Goal: Task Accomplishment & Management: Manage account settings

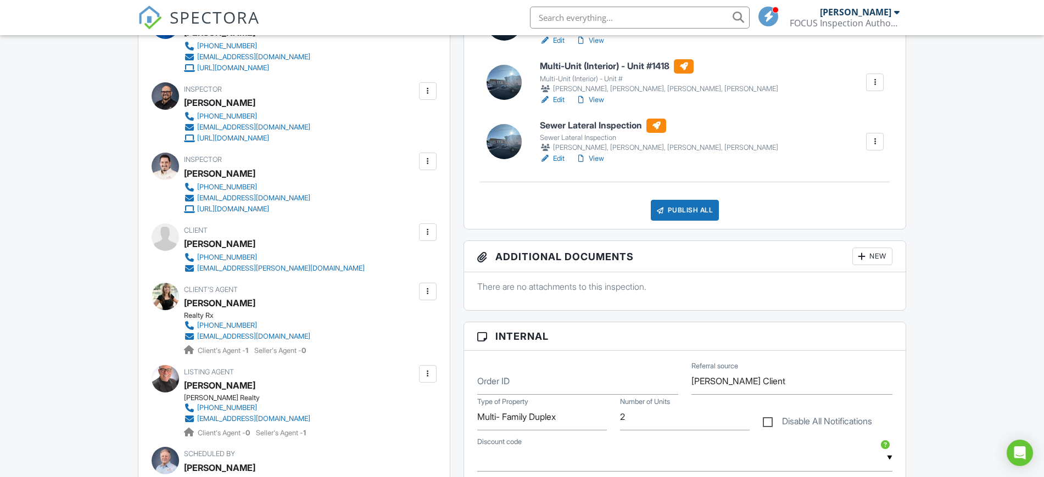
scroll to position [530, 0]
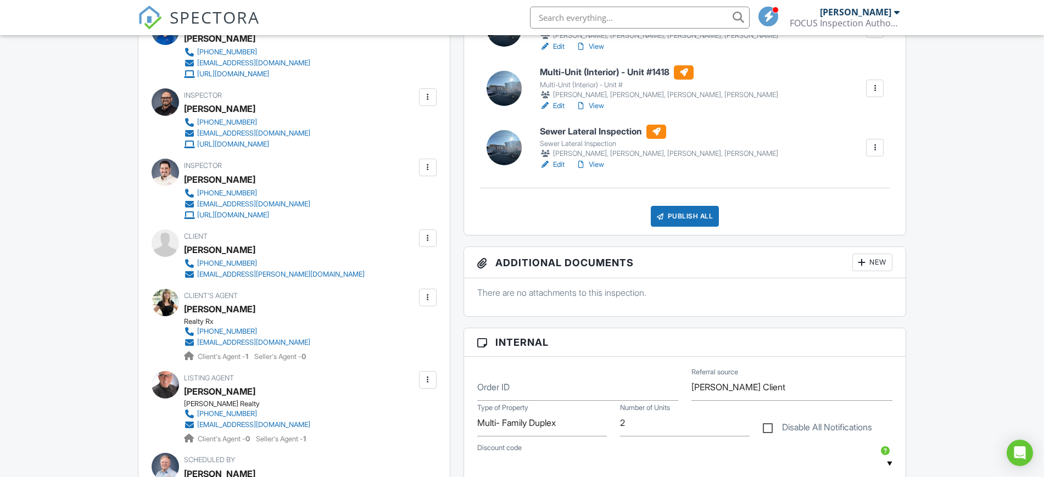
drag, startPoint x: 1049, startPoint y: 257, endPoint x: 1054, endPoint y: 153, distance: 104.0
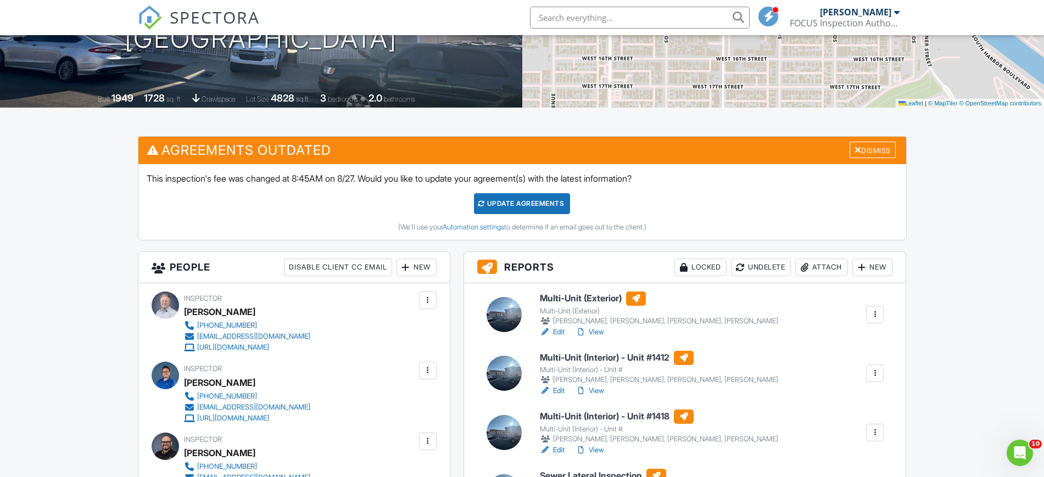
click at [855, 148] on div at bounding box center [858, 150] width 7 height 9
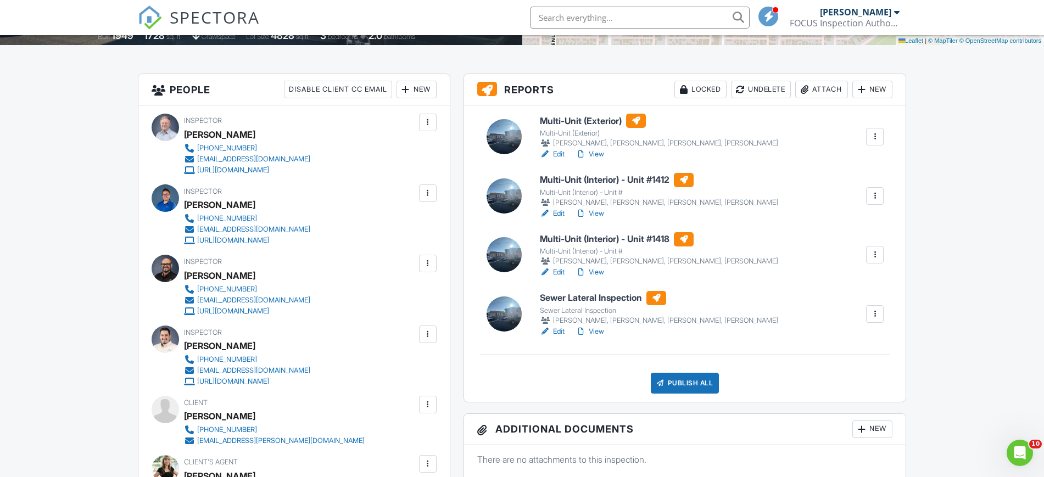
scroll to position [242, 0]
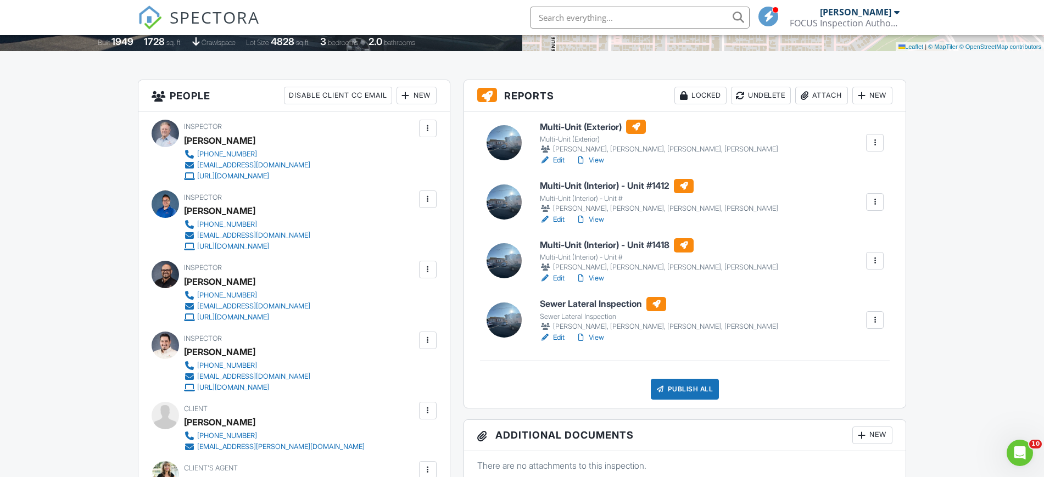
click at [586, 183] on h6 "Multi-Unit (Interior) - Unit #1412" at bounding box center [659, 186] width 238 height 14
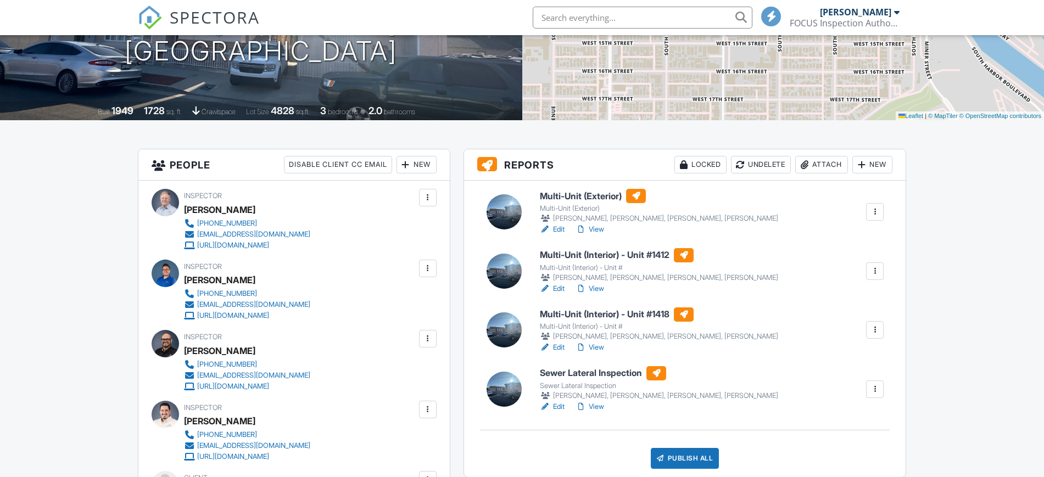
drag, startPoint x: 0, startPoint y: 0, endPoint x: 569, endPoint y: 196, distance: 601.4
click at [569, 196] on h6 "Multi-Unit (Exterior)" at bounding box center [659, 196] width 238 height 14
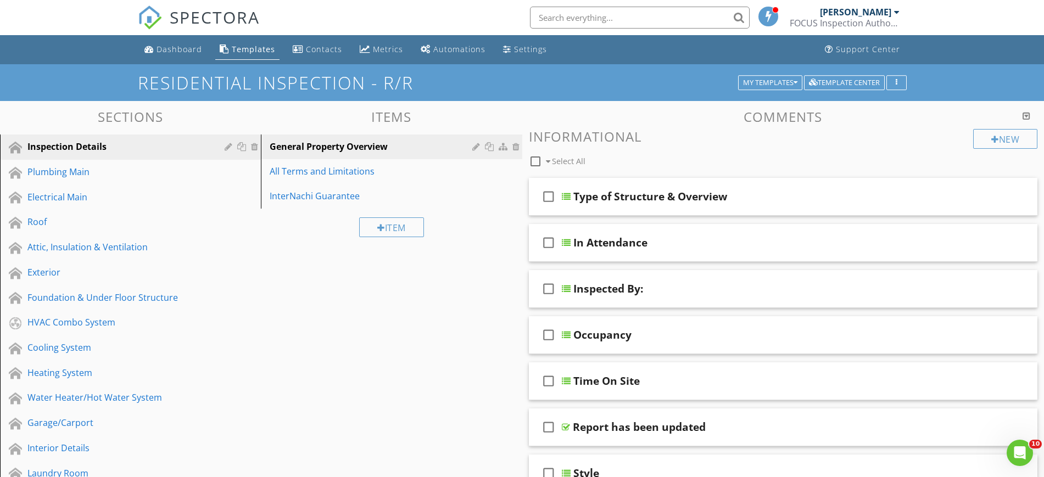
click at [138, 293] on div "Foundation & Under Floor Structure" at bounding box center [117, 297] width 181 height 13
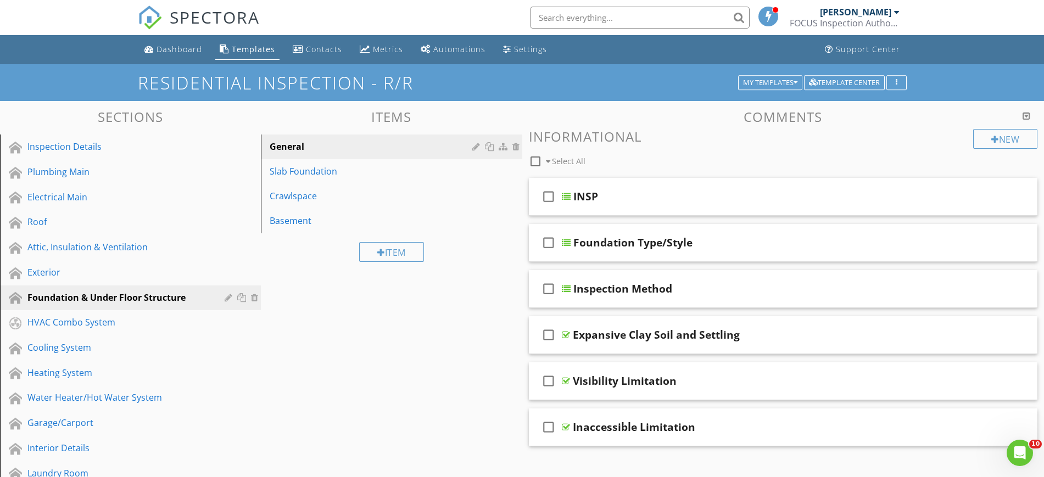
click at [334, 191] on div "Crawlspace" at bounding box center [372, 196] width 205 height 13
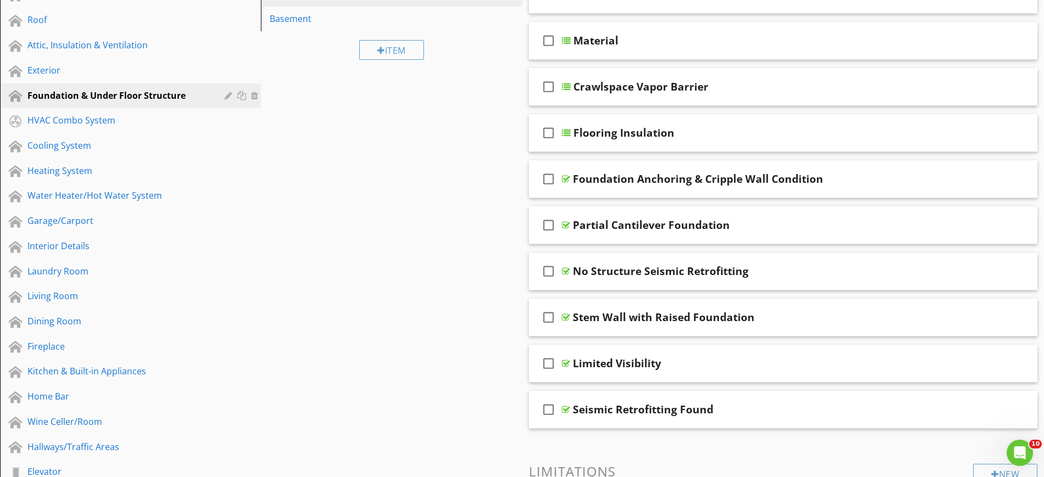
scroll to position [193, 0]
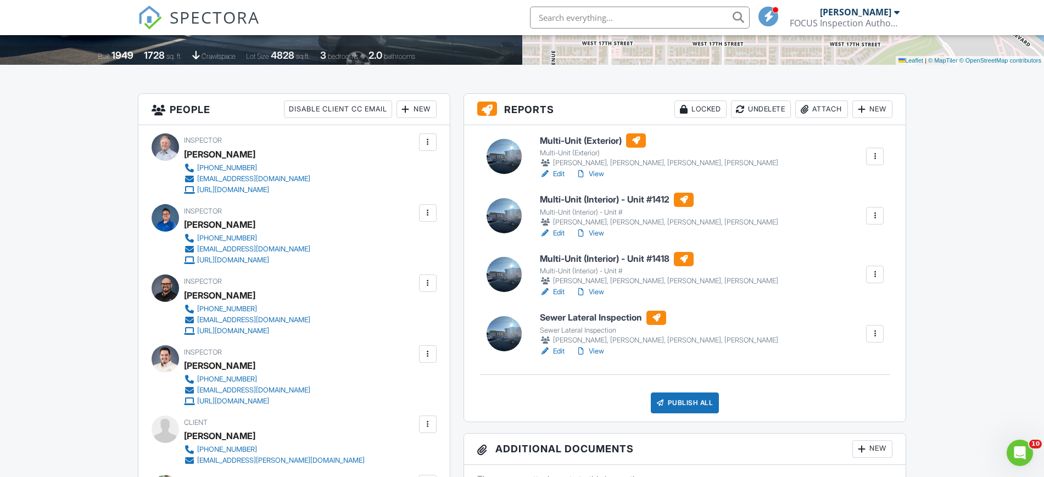
scroll to position [263, 0]
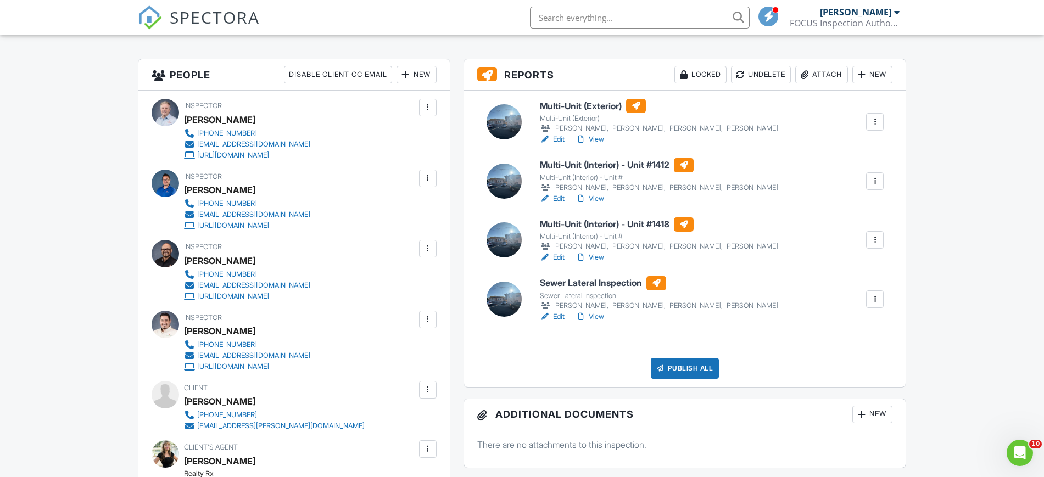
click at [600, 169] on h6 "Multi-Unit (Interior) - Unit #1412" at bounding box center [659, 165] width 238 height 14
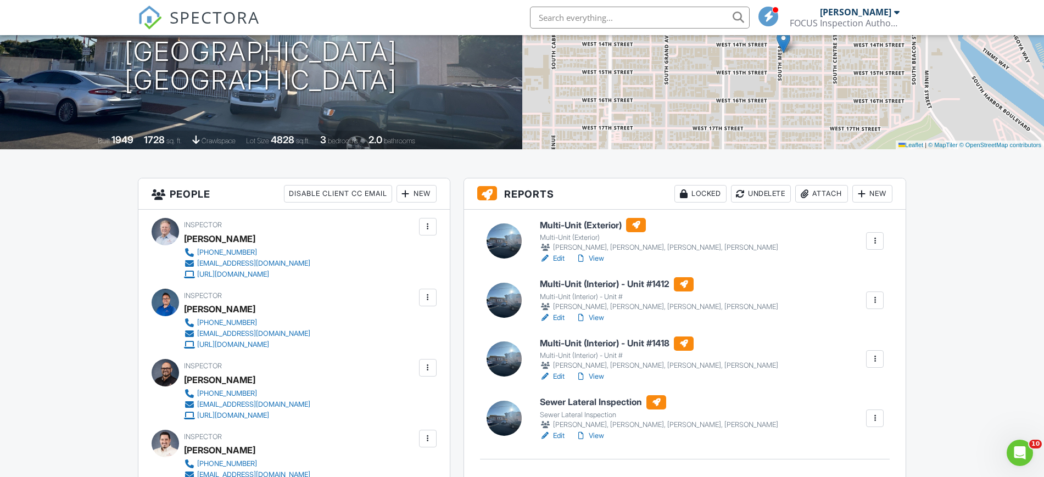
click at [579, 343] on h6 "Multi-Unit (Interior) - Unit #1418" at bounding box center [659, 344] width 238 height 14
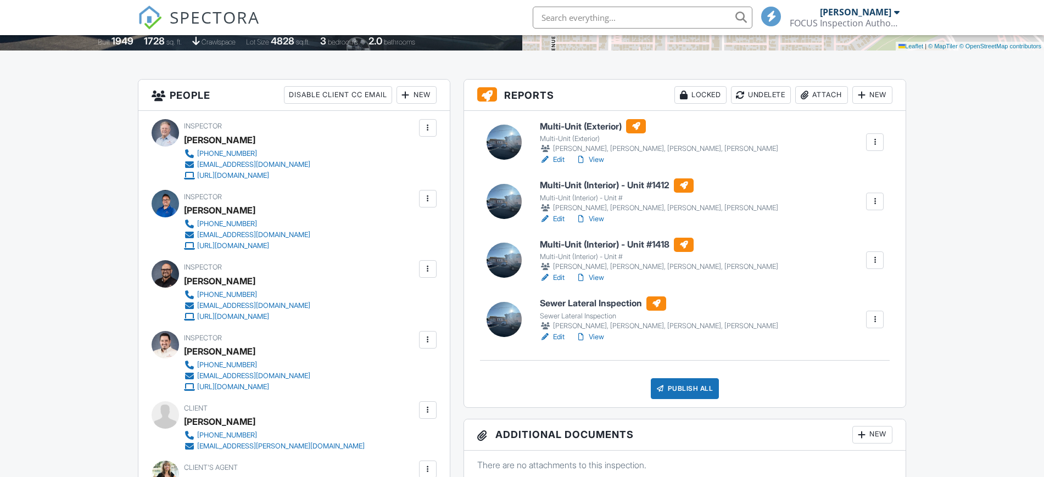
click at [614, 242] on h6 "Multi-Unit (Interior) - Unit #1418" at bounding box center [659, 245] width 238 height 14
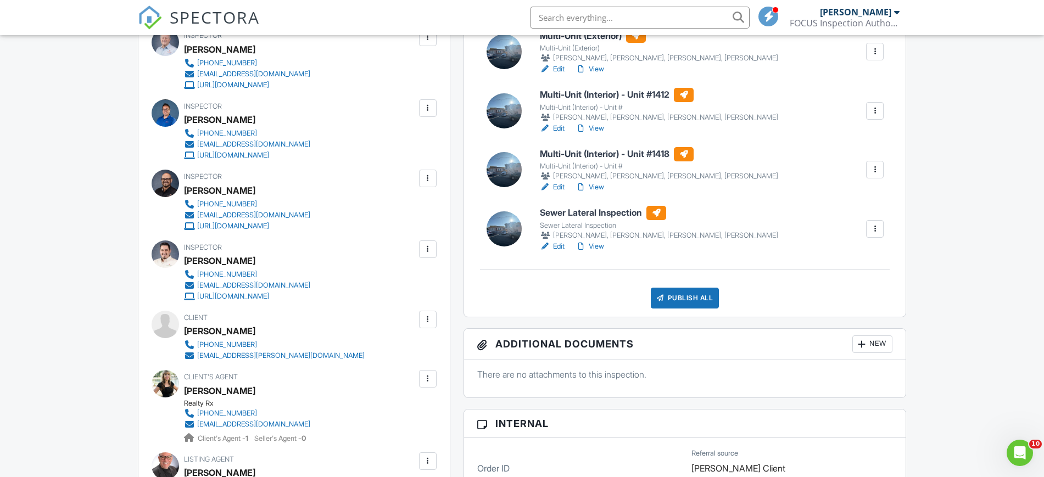
scroll to position [287, 0]
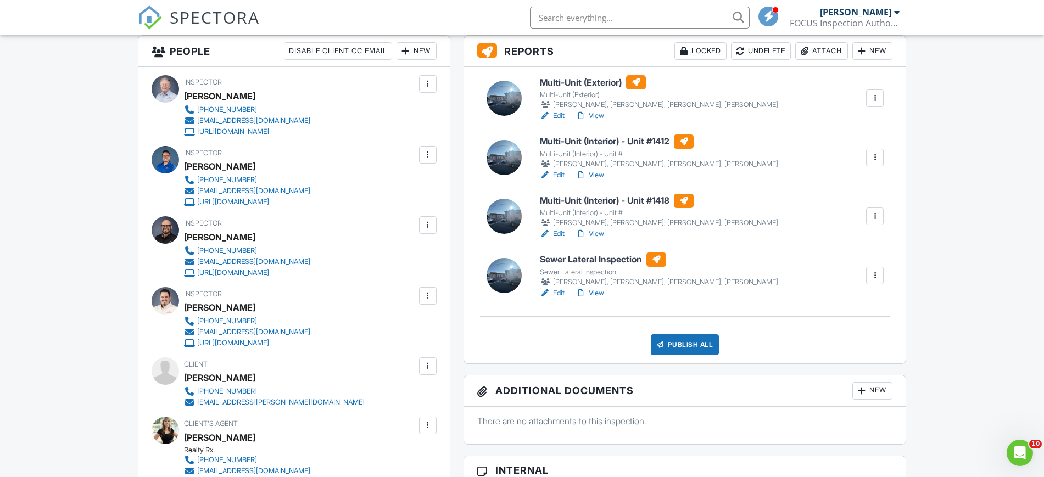
click at [566, 264] on h6 "Sewer Lateral Inspection" at bounding box center [659, 260] width 238 height 14
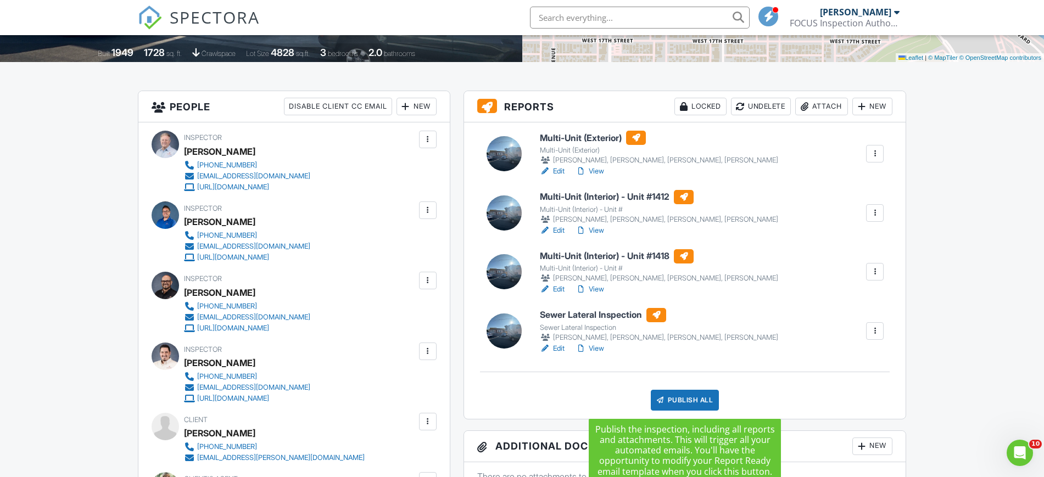
click at [696, 393] on div "Publish All" at bounding box center [685, 400] width 69 height 21
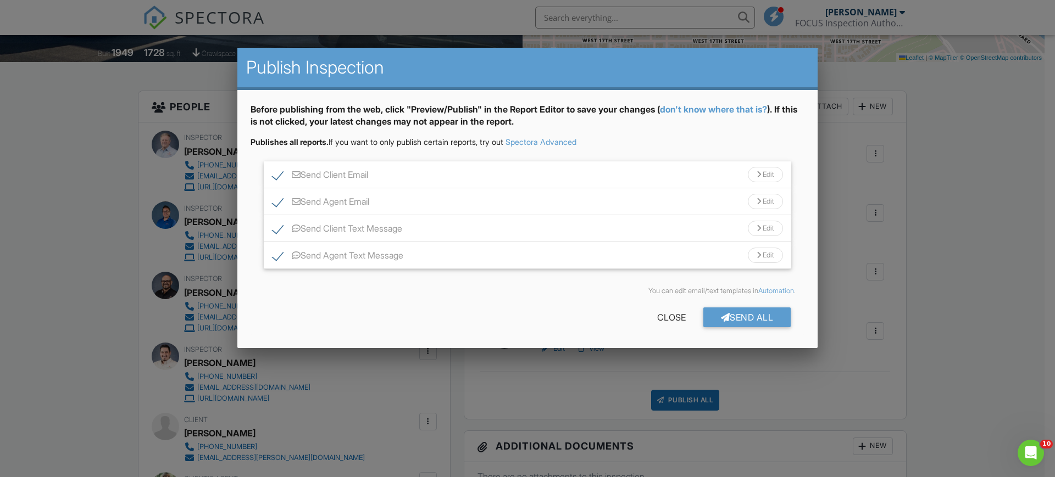
click at [763, 318] on div "Send All" at bounding box center [747, 318] width 88 height 20
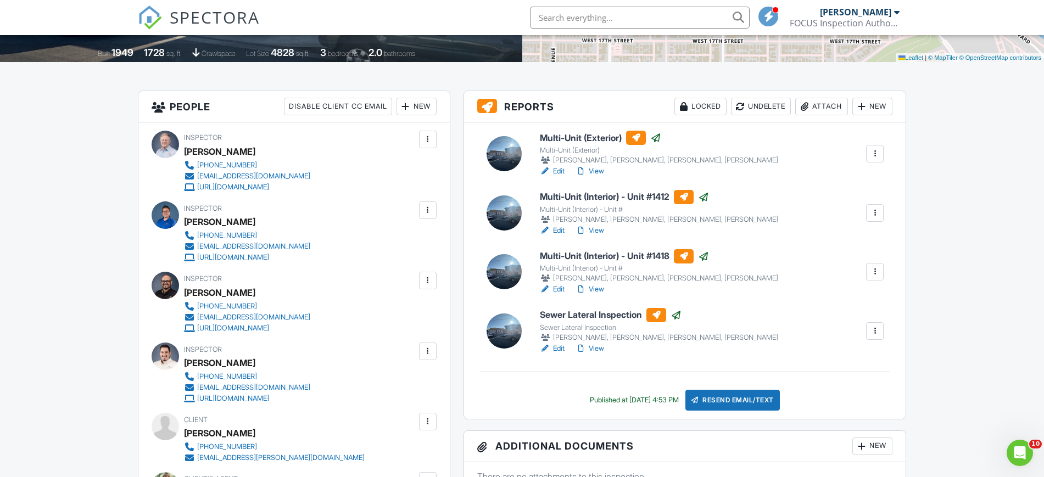
click at [427, 280] on div at bounding box center [427, 280] width 11 height 11
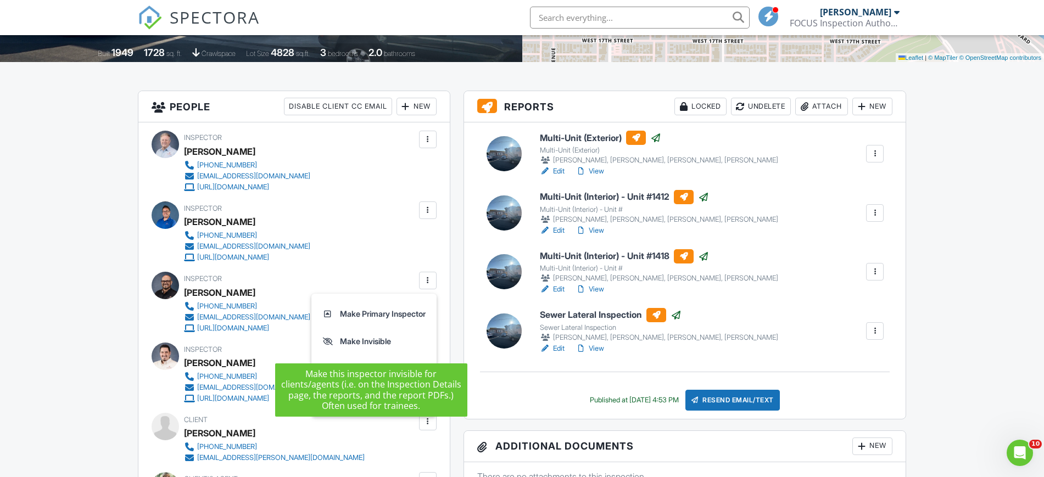
click at [379, 339] on li "Make Invisible" at bounding box center [374, 341] width 112 height 27
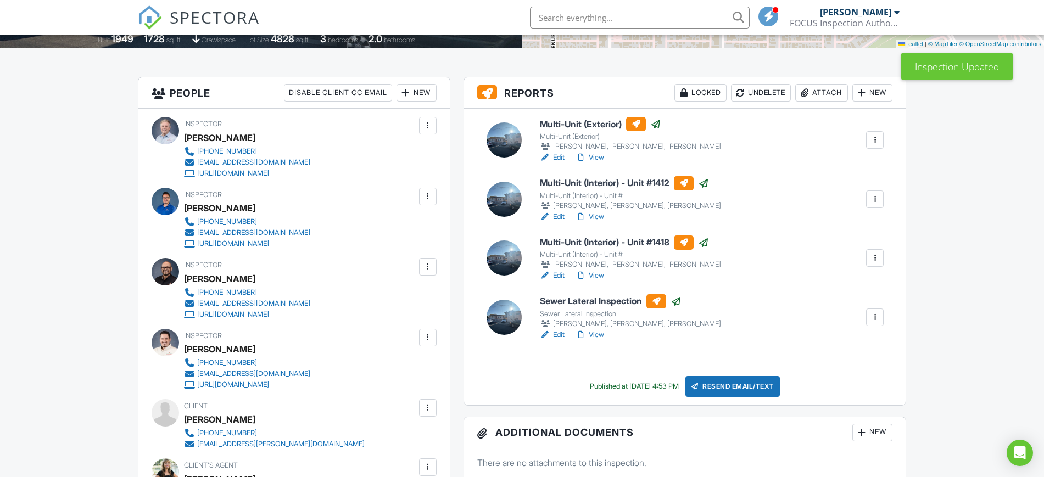
click at [429, 192] on div at bounding box center [427, 196] width 11 height 11
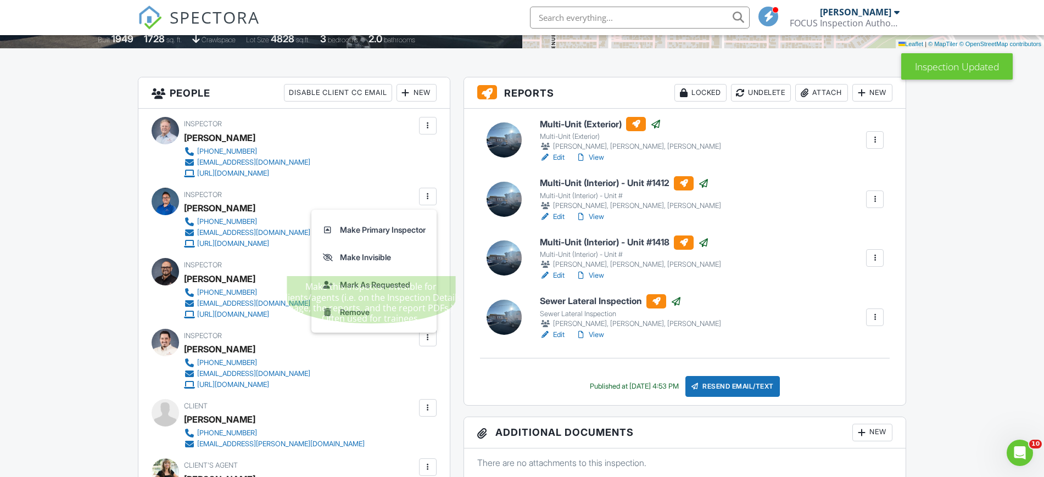
click at [350, 258] on li "Make Invisible" at bounding box center [374, 257] width 112 height 27
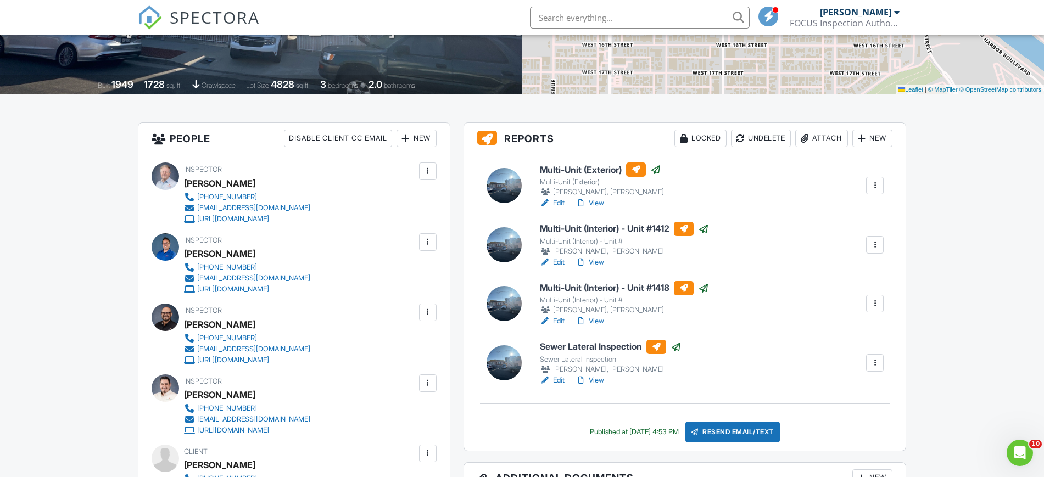
scroll to position [166, 0]
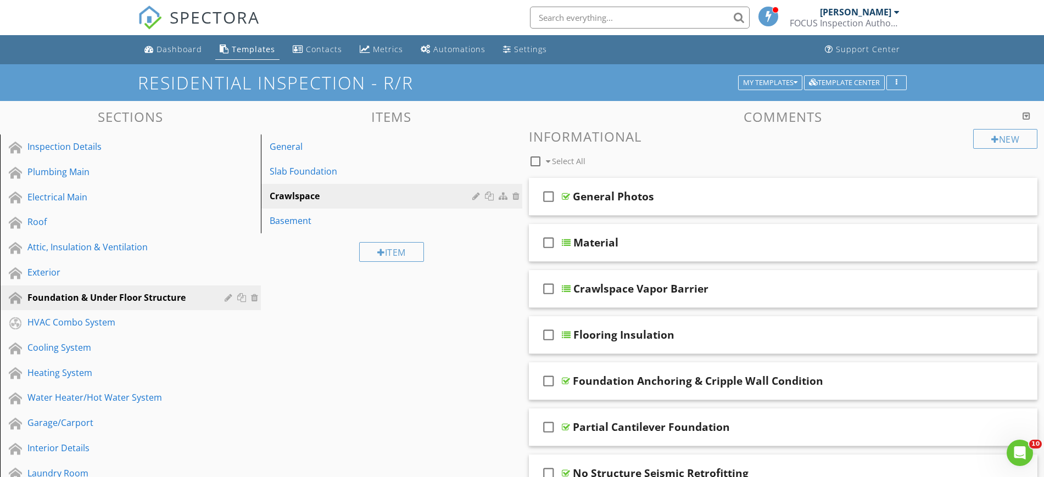
click at [180, 44] on div "Dashboard" at bounding box center [180, 49] width 46 height 10
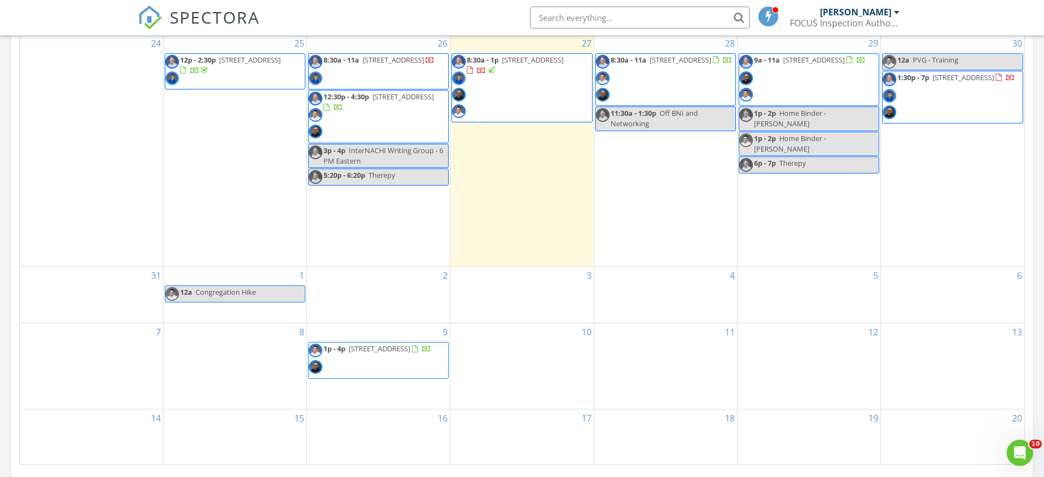
scroll to position [556, 0]
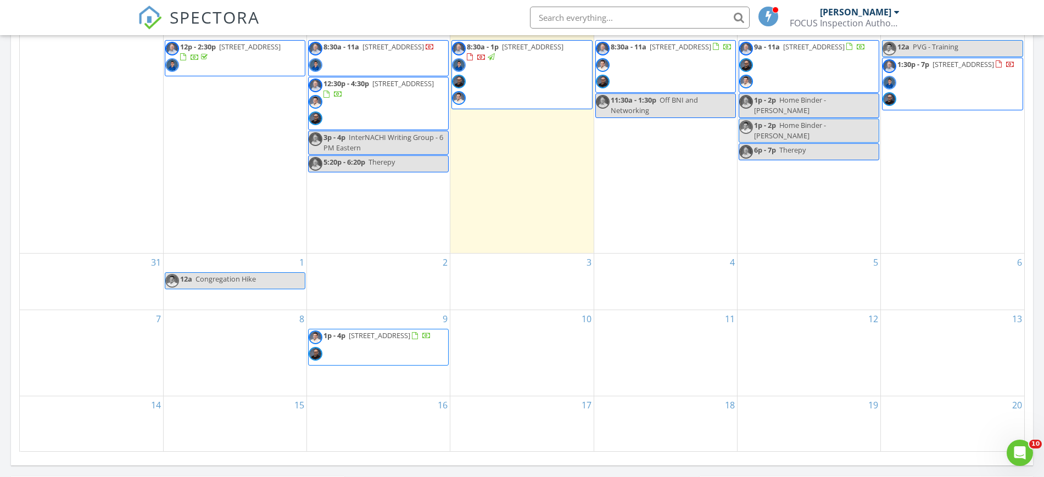
click at [376, 349] on span "1p - 4p 8548 Midway Ln, Chino 91708" at bounding box center [370, 347] width 123 height 33
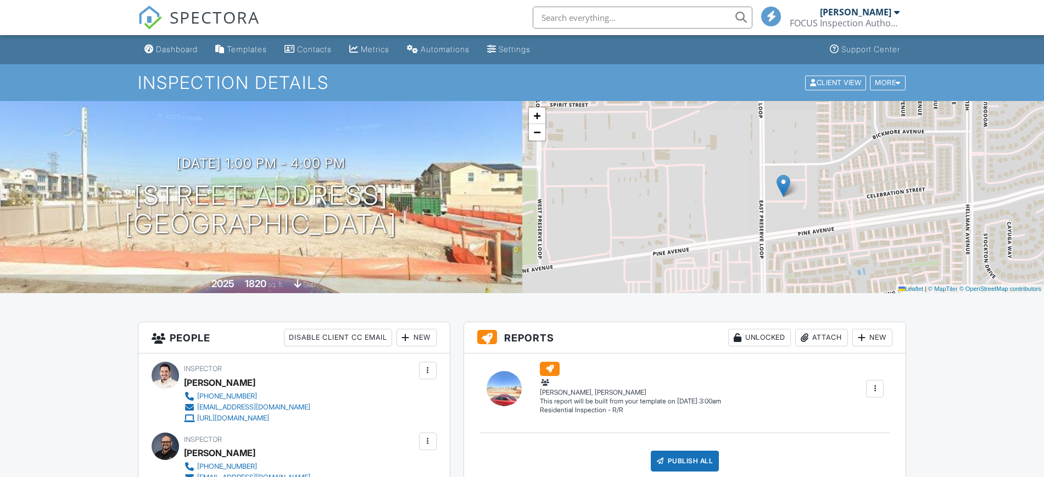
click at [319, 159] on h3 "09/09/2025 1:00 pm - 4:00 pm" at bounding box center [261, 163] width 169 height 15
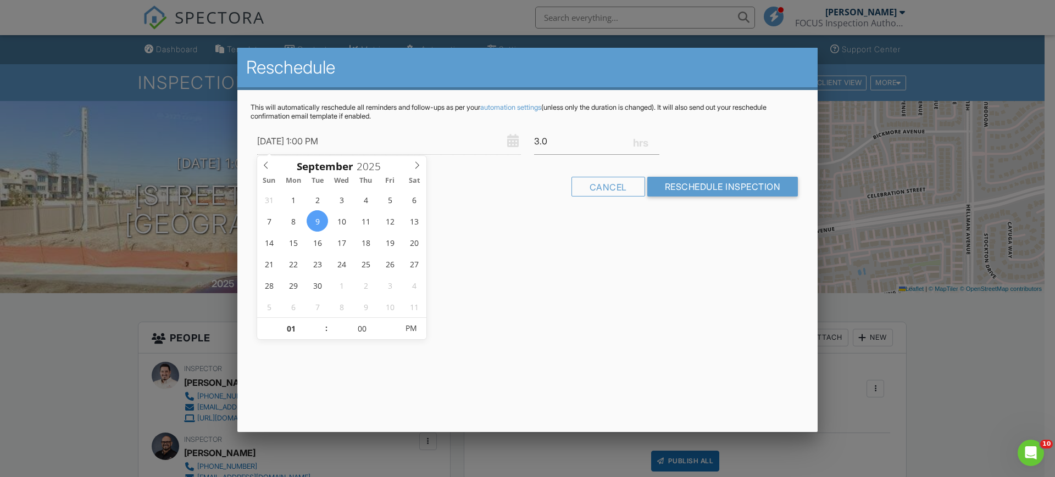
type input "[DATE] 1:00 PM"
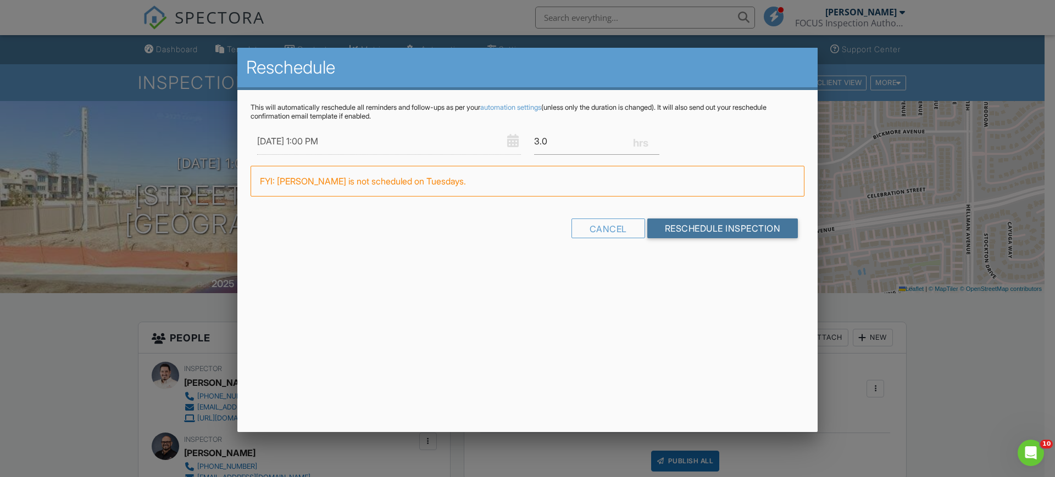
click at [706, 225] on input "Reschedule Inspection" at bounding box center [722, 229] width 151 height 20
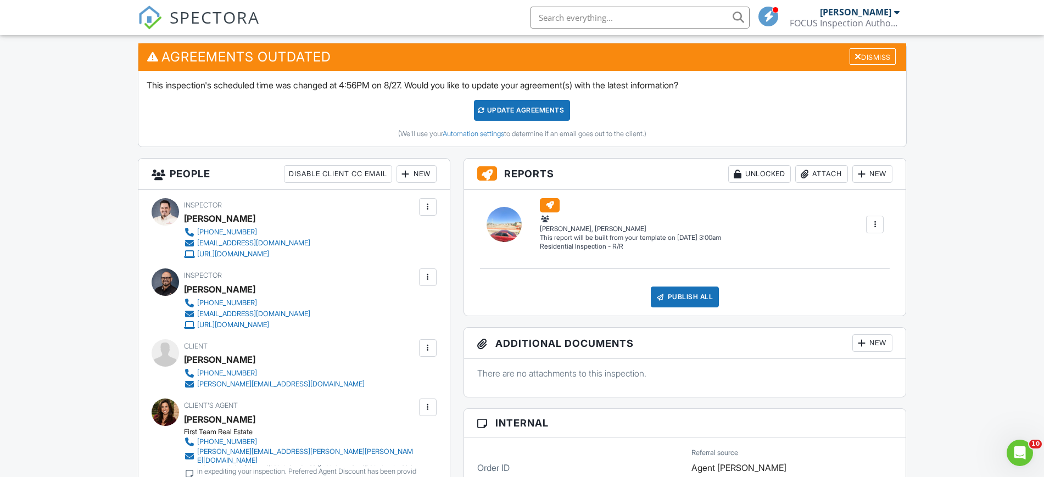
scroll to position [182, 0]
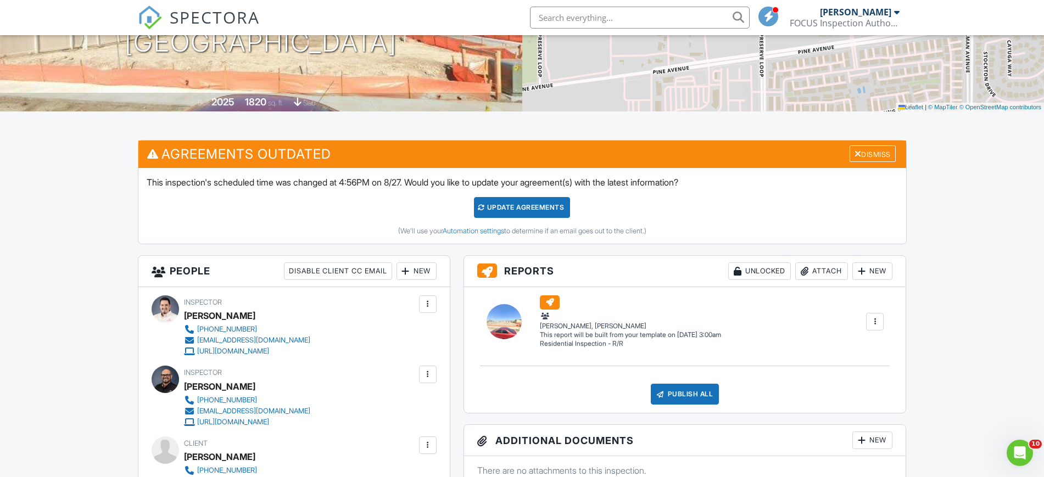
click at [855, 152] on div at bounding box center [858, 153] width 7 height 9
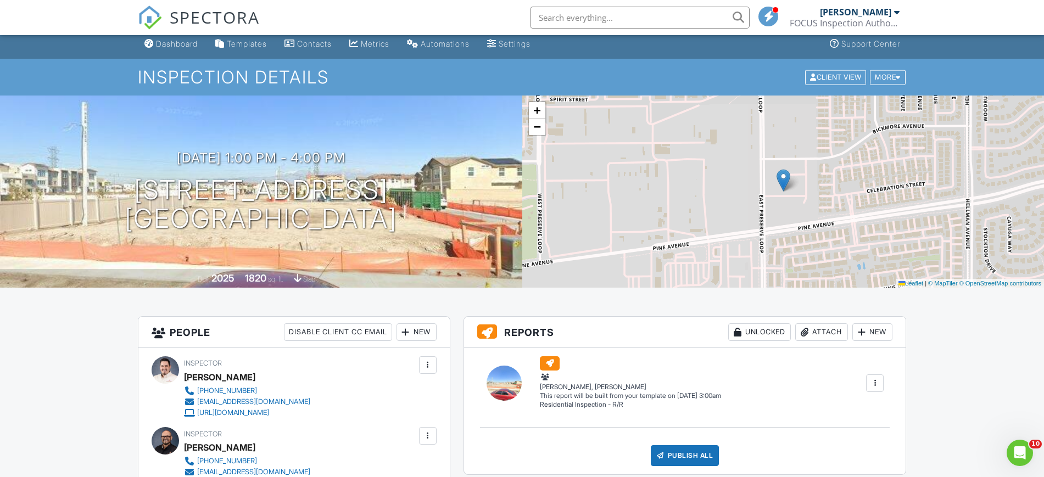
scroll to position [0, 0]
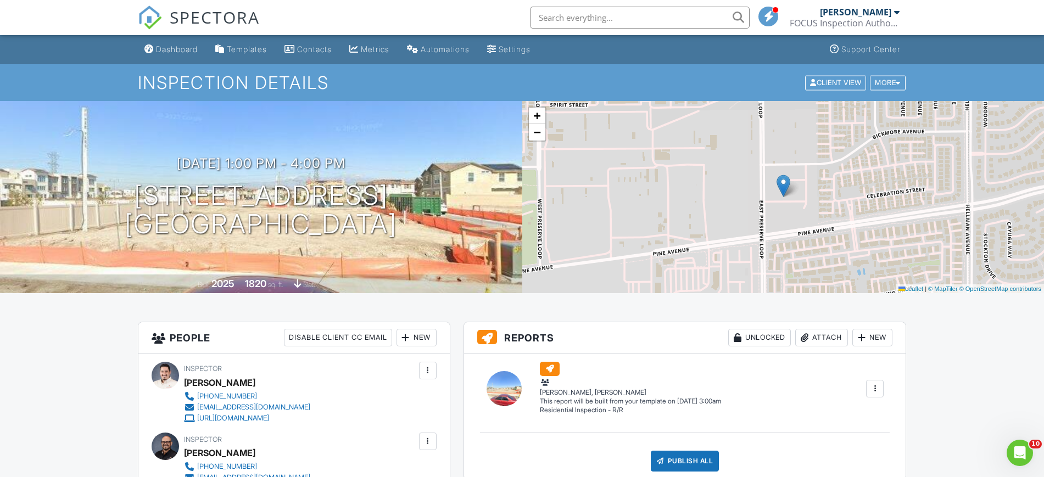
click at [174, 51] on div "Dashboard" at bounding box center [177, 48] width 42 height 9
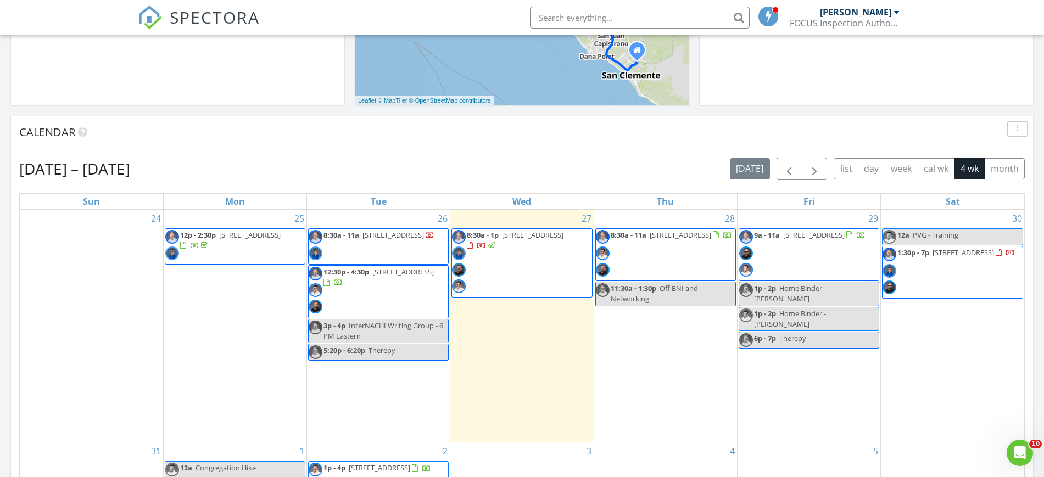
scroll to position [364, 0]
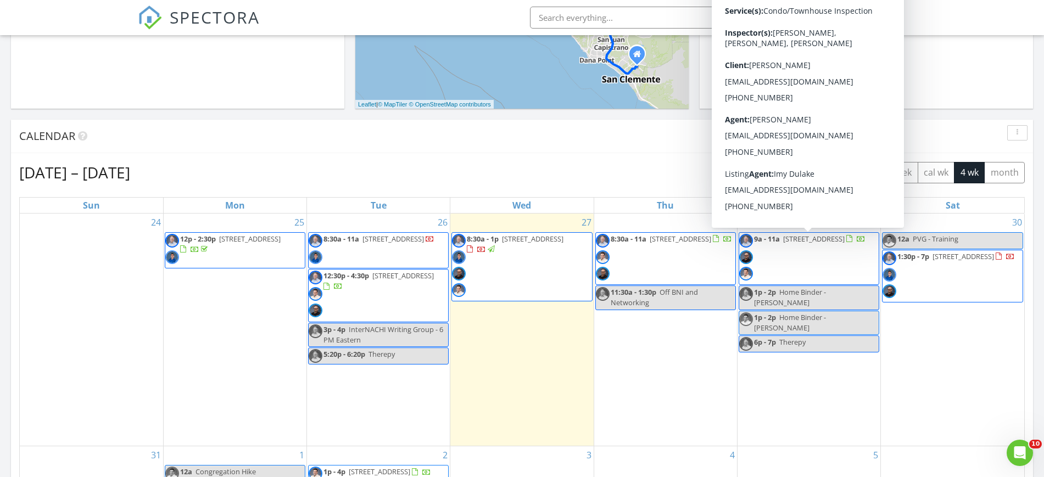
click at [787, 260] on span "9a - 11a [STREET_ADDRESS]" at bounding box center [802, 259] width 126 height 50
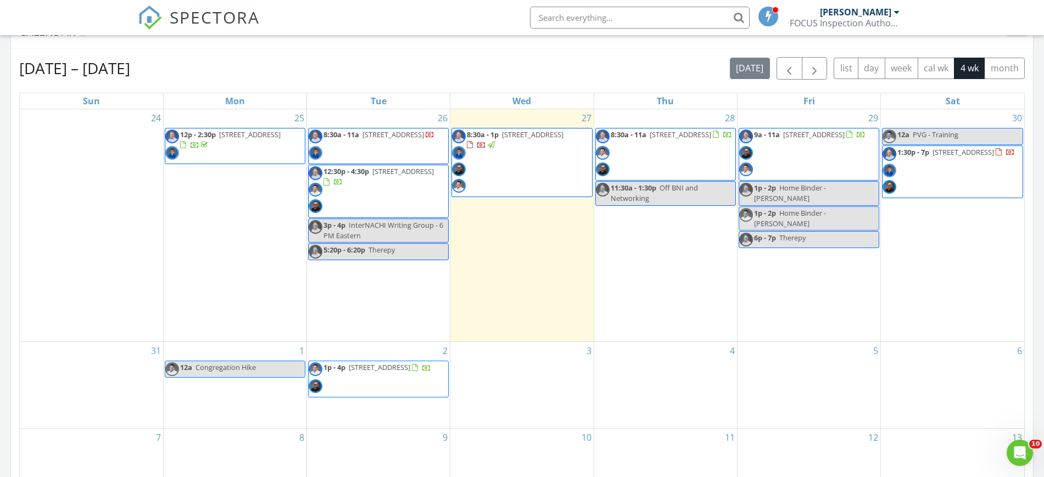
scroll to position [462, 0]
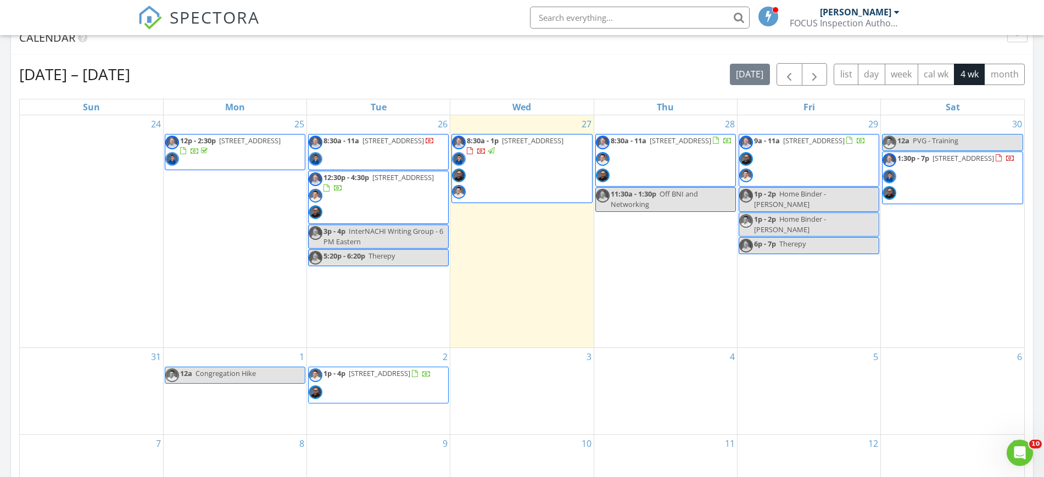
click at [670, 159] on span "8:30a - 11a 221 Shoveler, Irvine 92618" at bounding box center [664, 161] width 136 height 50
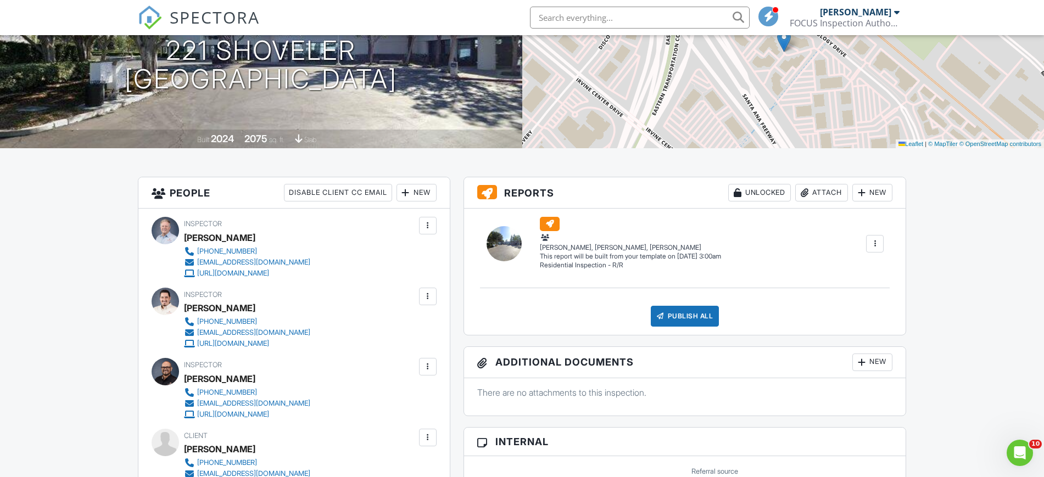
scroll to position [62, 0]
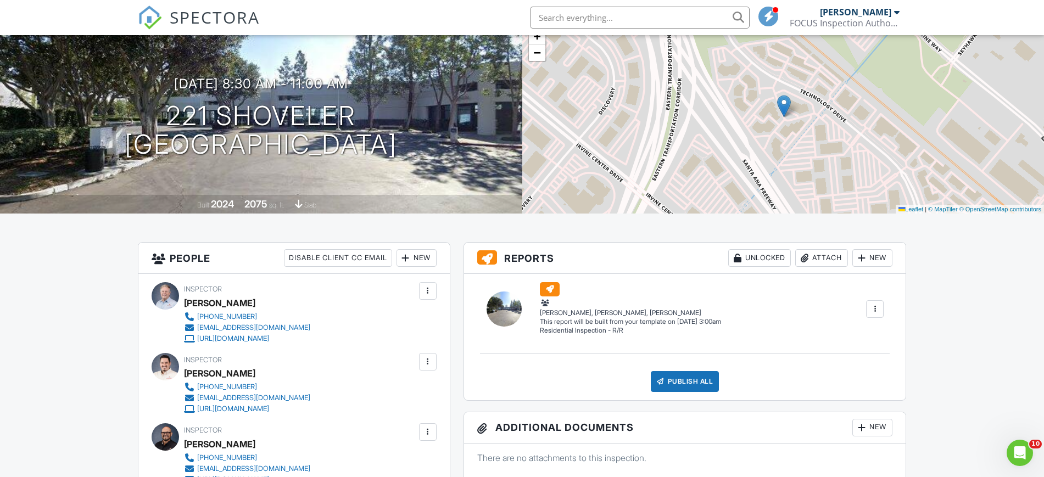
drag, startPoint x: 1048, startPoint y: 69, endPoint x: 1050, endPoint y: 89, distance: 20.5
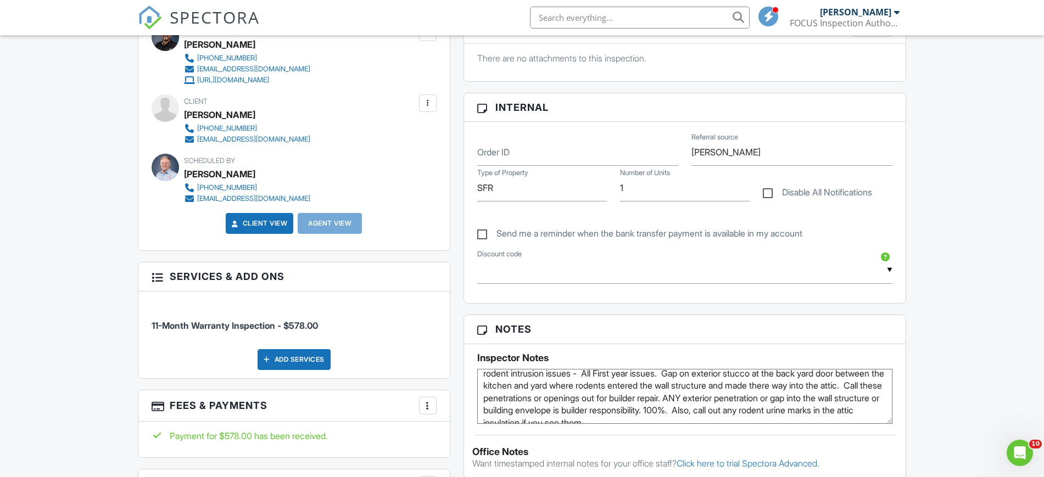
scroll to position [24, 0]
click at [577, 394] on textarea "November 2024 - COE - Lennar Build - HVAC - Garage Door - Stucco Exterior - The…" at bounding box center [685, 396] width 416 height 55
click at [736, 394] on textarea "November 2024 - COE - Lennar Build - HVAC - Garage Door - Stucco Exterior - The…" at bounding box center [685, 396] width 416 height 55
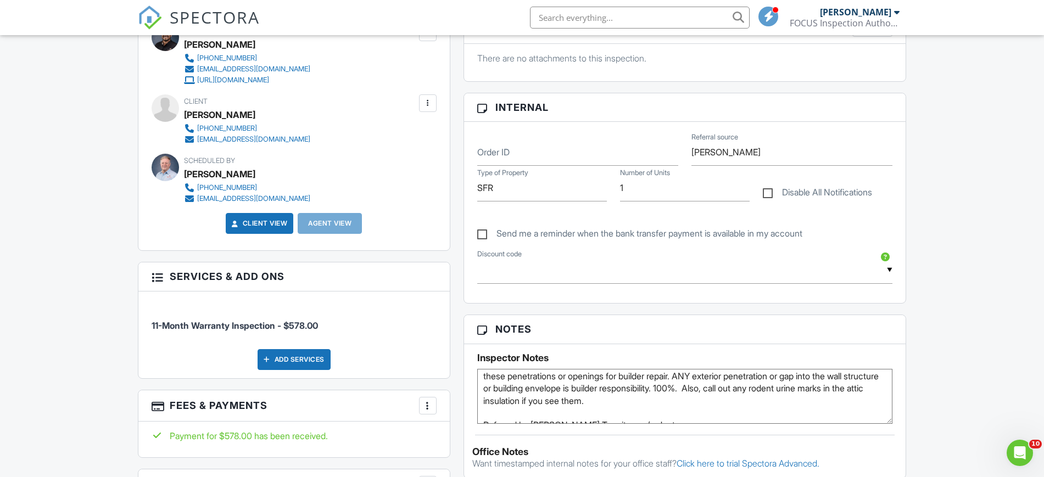
scroll to position [37, 0]
click at [584, 407] on textarea "November 2024 - COE - Lennar Build - HVAC - Garage Door - Stucco Exterior - The…" at bounding box center [685, 396] width 416 height 55
click at [847, 407] on textarea "November 2024 - COE - Lennar Build - HVAC - Garage Door - Stucco Exterior - The…" at bounding box center [685, 396] width 416 height 55
type textarea "November 2024 - COE - Lennar Build - HVAC - Garage Door - Stucco Exterior - The…"
click at [942, 385] on div "Dashboard Templates Contacts Metrics Automations Settings Support Center Inspec…" at bounding box center [522, 433] width 1044 height 1755
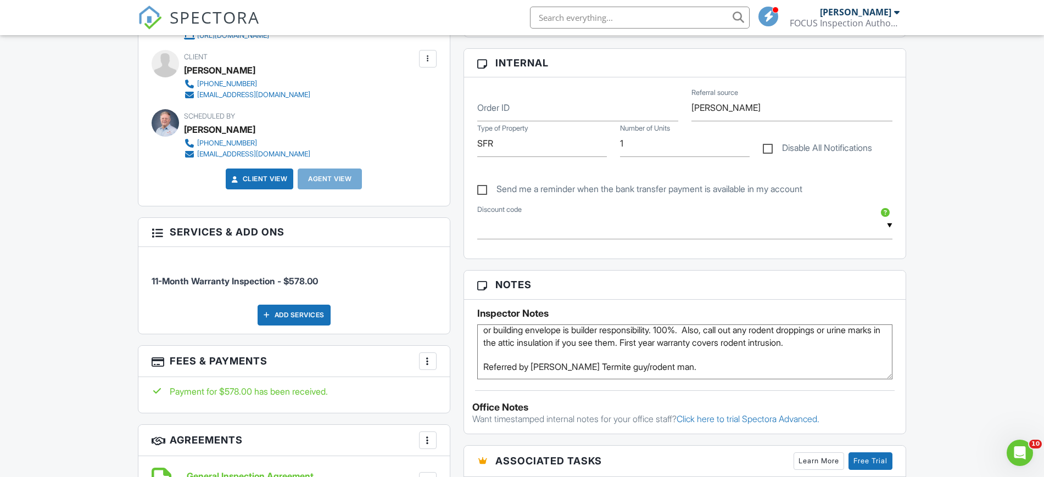
scroll to position [68, 0]
click at [957, 326] on div "Dashboard Templates Contacts Metrics Automations Settings Support Center Inspec…" at bounding box center [522, 388] width 1044 height 1755
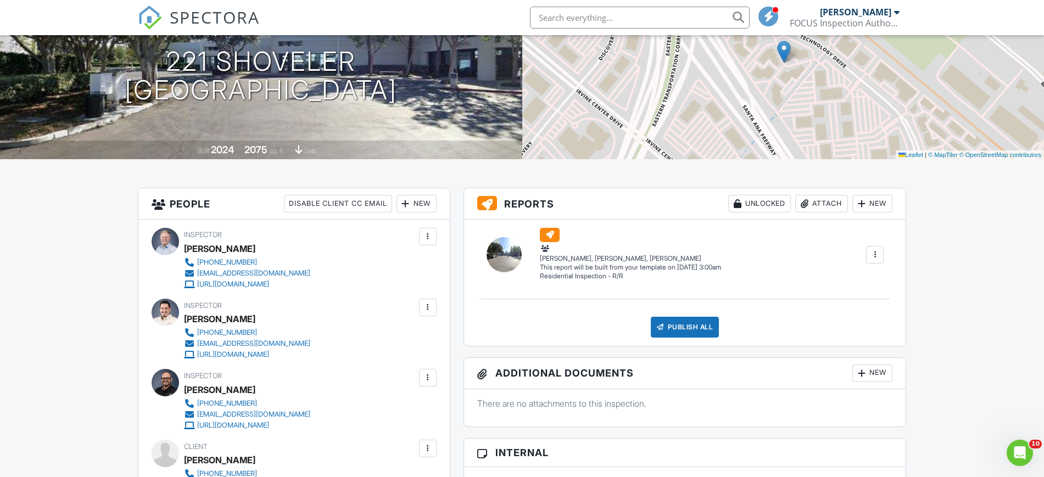
scroll to position [0, 0]
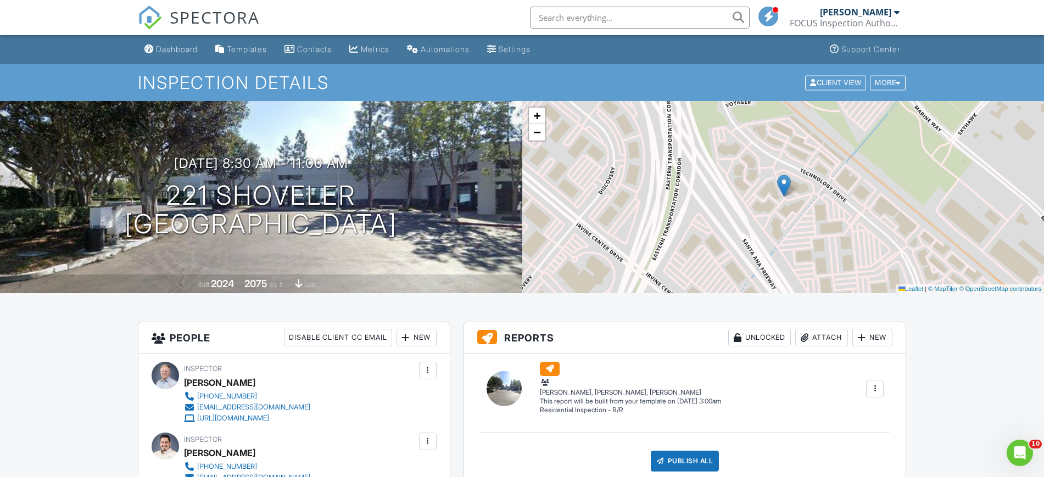
click at [177, 49] on div "Dashboard" at bounding box center [177, 48] width 42 height 9
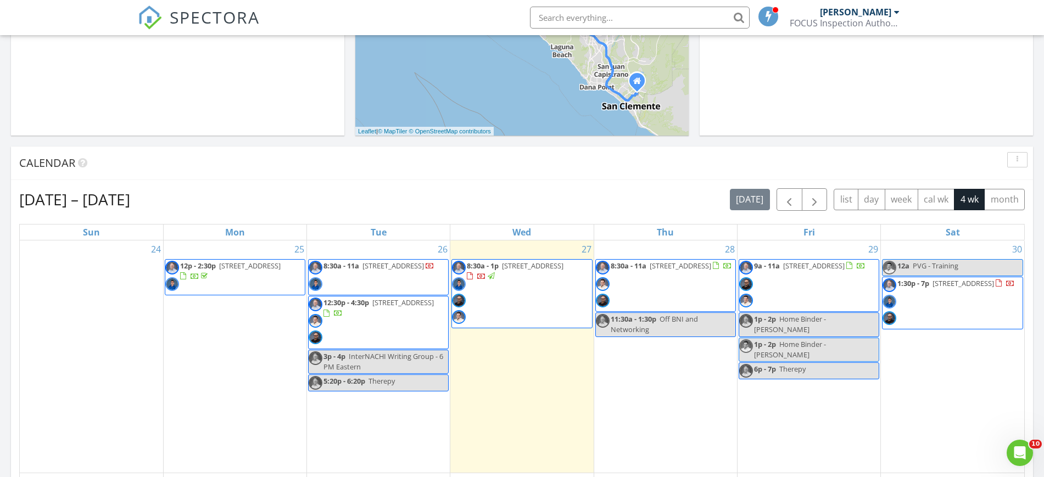
scroll to position [346, 0]
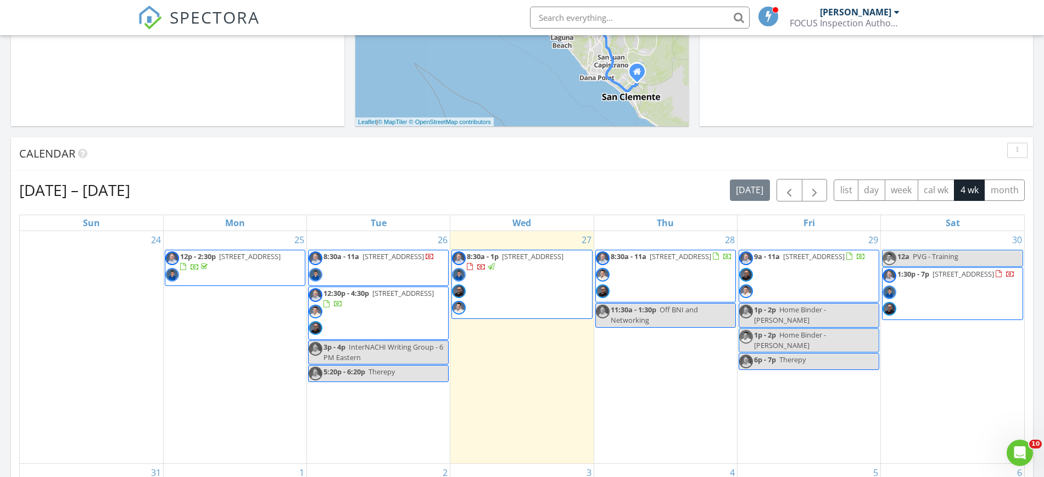
click at [675, 274] on span "8:30a - 11a 221 Shoveler, Irvine 92618" at bounding box center [664, 277] width 136 height 50
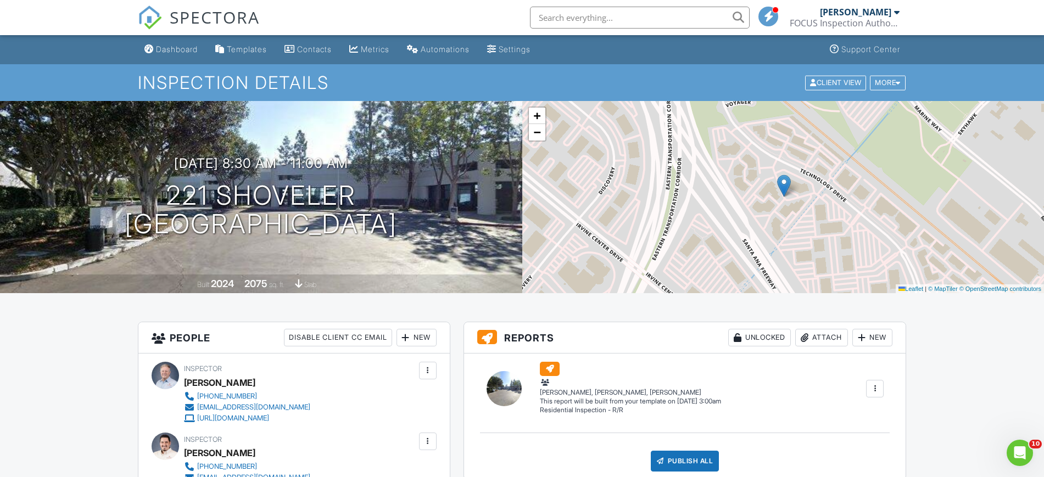
click at [178, 48] on div "Dashboard" at bounding box center [177, 48] width 42 height 9
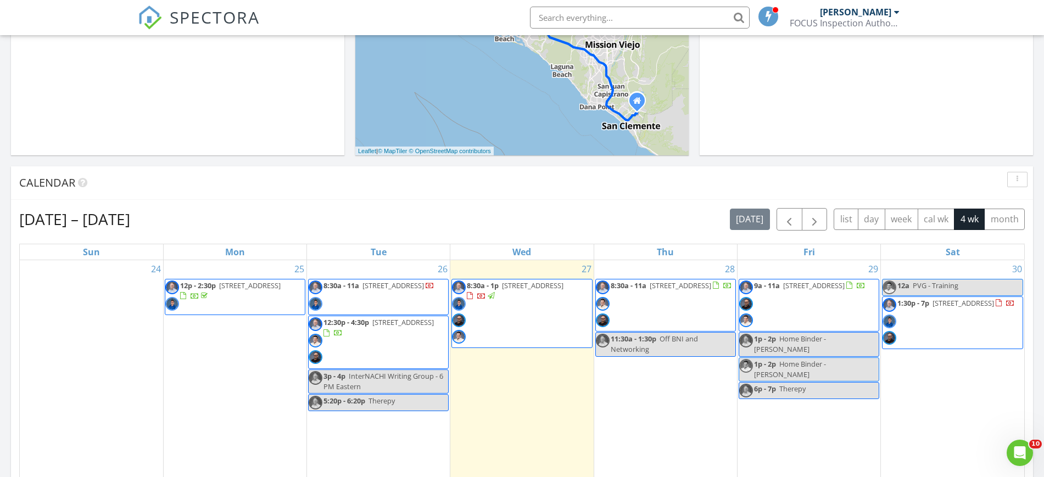
scroll to position [298, 0]
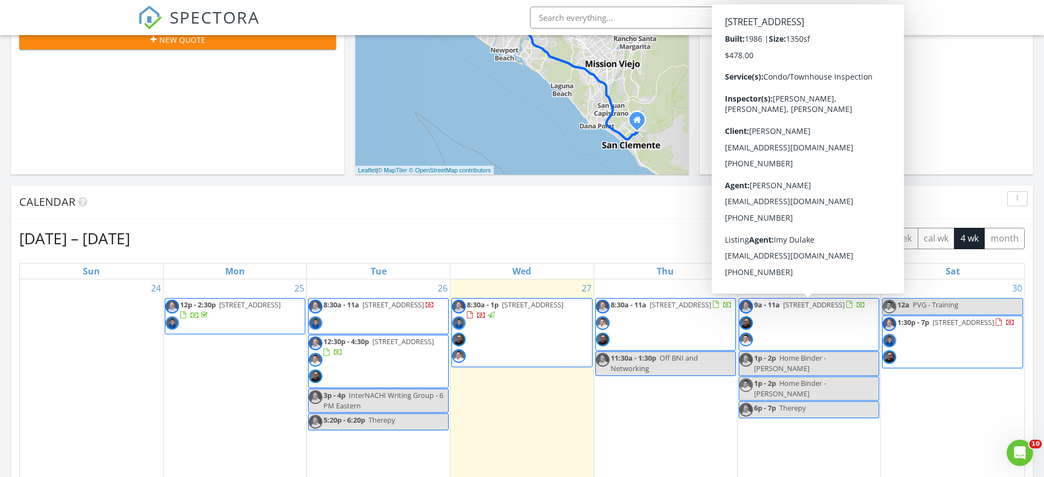
click at [796, 329] on span "9a - 11a 106 S Sierra Madre Blvd 5E, Pasadena 91107" at bounding box center [802, 325] width 126 height 50
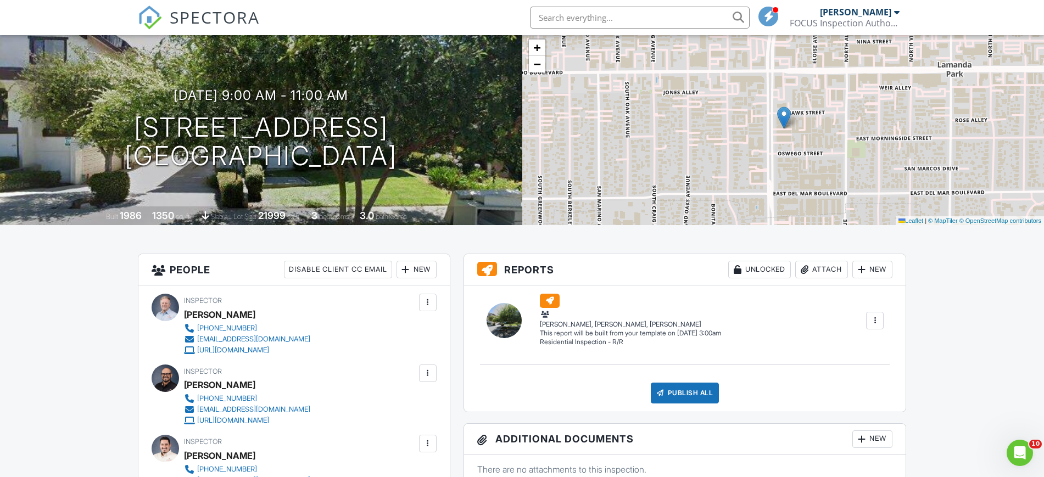
scroll to position [74, 0]
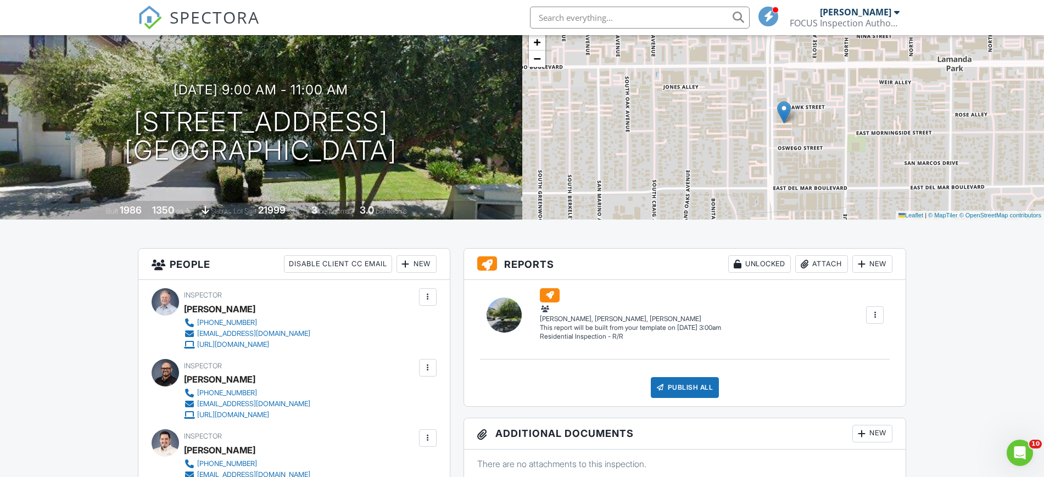
drag, startPoint x: 0, startPoint y: 0, endPoint x: 1053, endPoint y: 51, distance: 1054.3
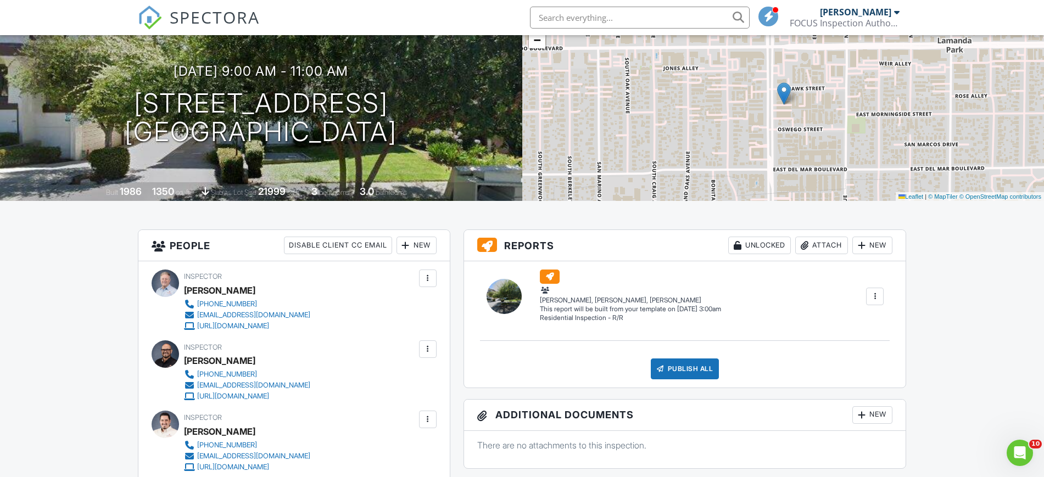
scroll to position [0, 0]
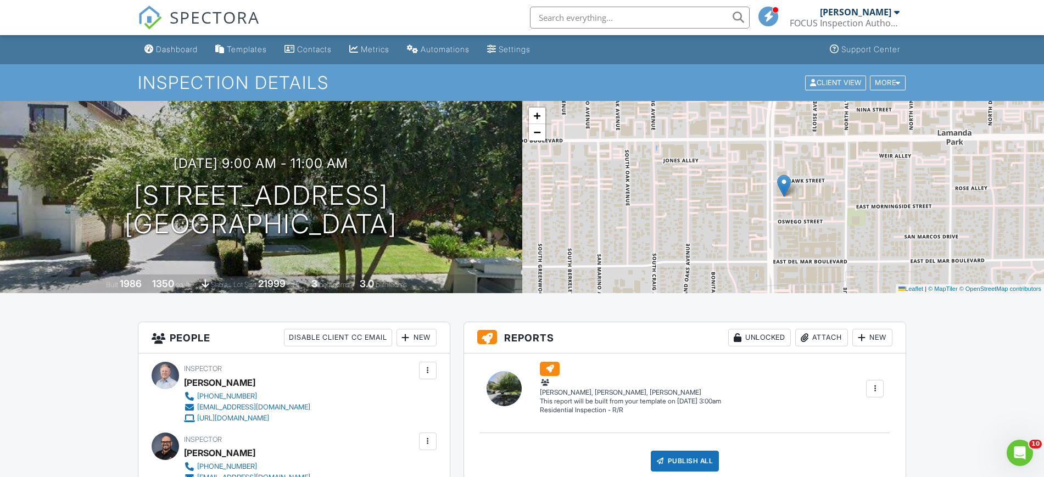
click at [171, 47] on div "Dashboard" at bounding box center [177, 48] width 42 height 9
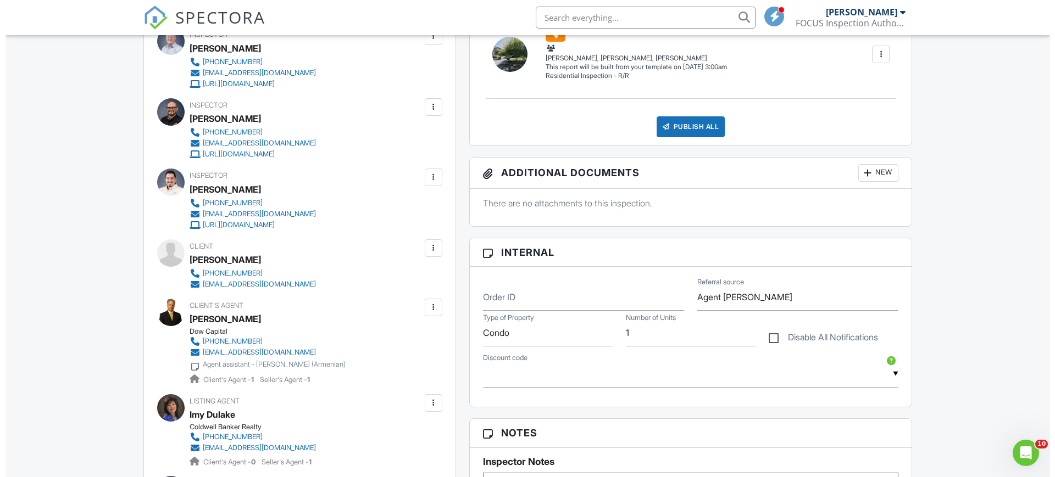
scroll to position [341, 0]
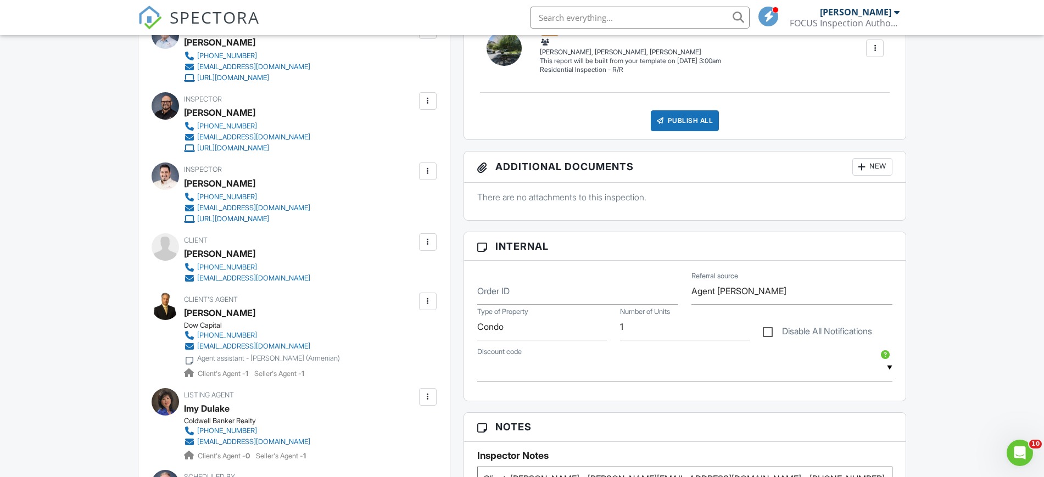
click at [430, 172] on div at bounding box center [427, 171] width 11 height 11
click at [355, 287] on li "Remove" at bounding box center [374, 287] width 112 height 27
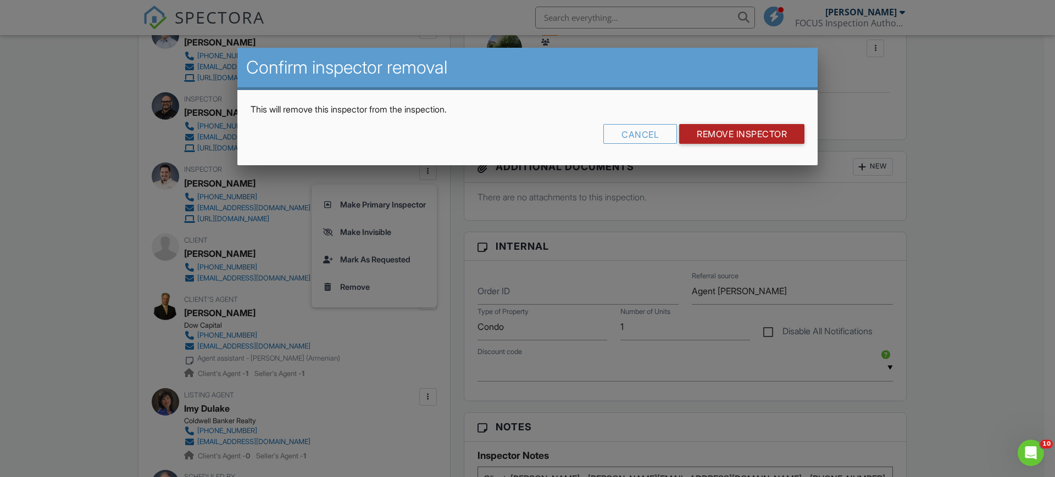
click at [711, 131] on input "Remove Inspector" at bounding box center [741, 134] width 125 height 20
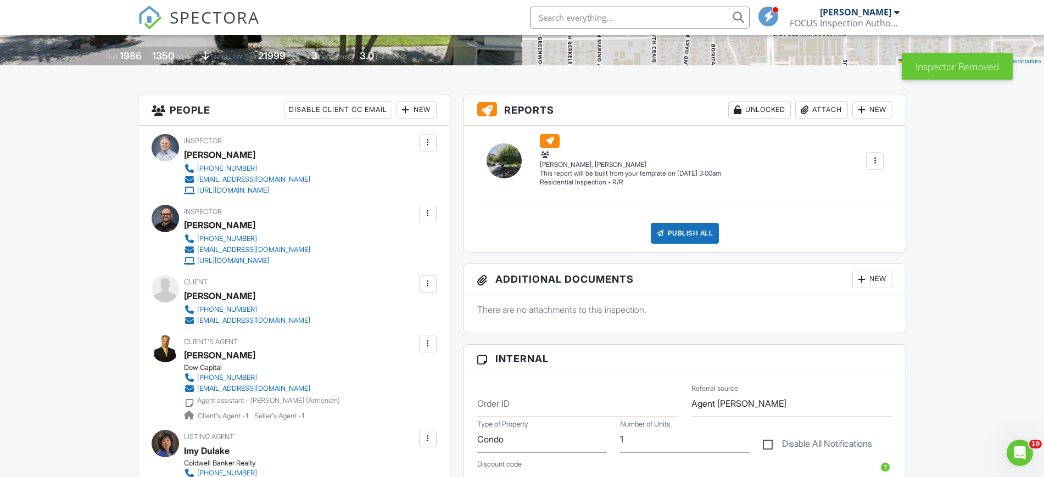
click at [415, 110] on div "New" at bounding box center [417, 110] width 40 height 18
click at [437, 140] on li "Inspector" at bounding box center [456, 143] width 108 height 27
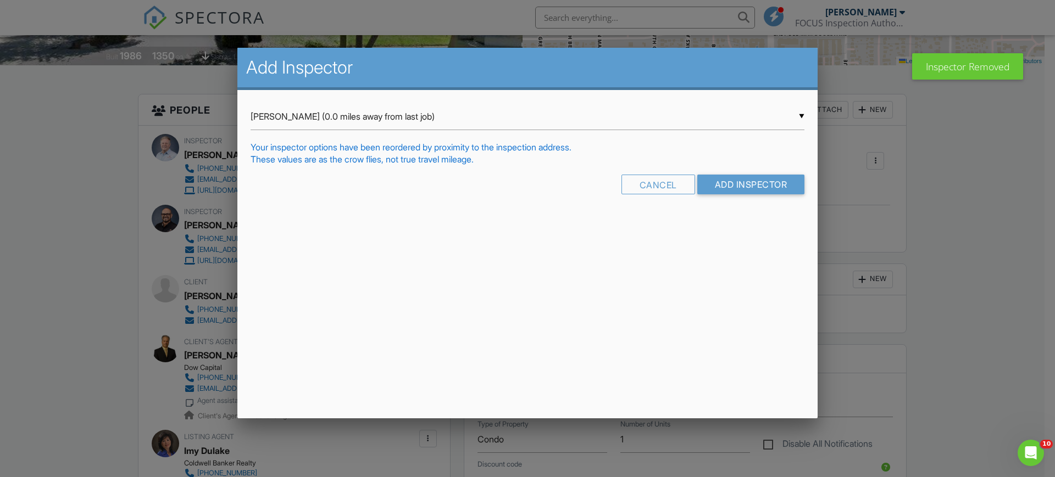
click at [800, 112] on div "▼ [PERSON_NAME] (0.0 miles away from last job) [PERSON_NAME] (0.0 miles away fr…" at bounding box center [527, 116] width 554 height 27
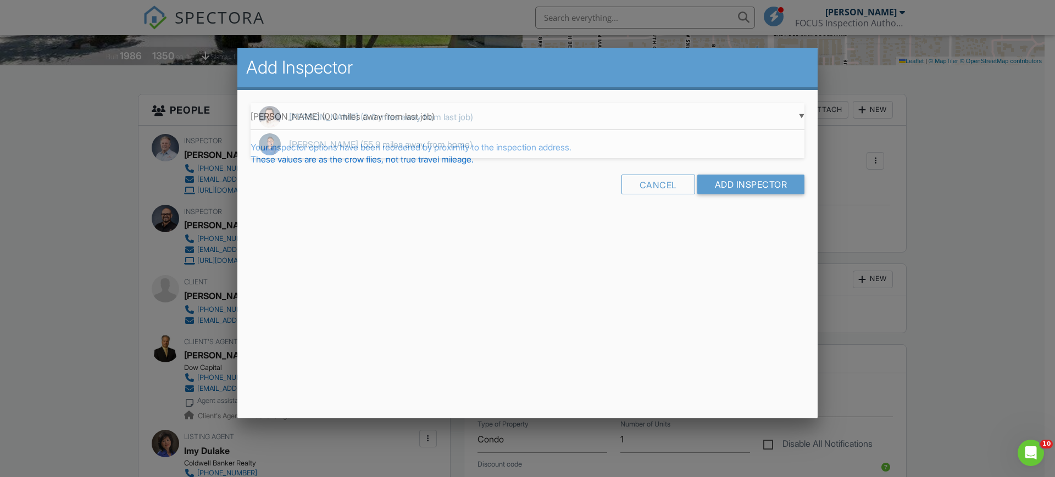
click at [328, 141] on span "[PERSON_NAME] (55.9 miles away from home)" at bounding box center [527, 144] width 554 height 27
type input "[PERSON_NAME] (55.9 miles away from home)"
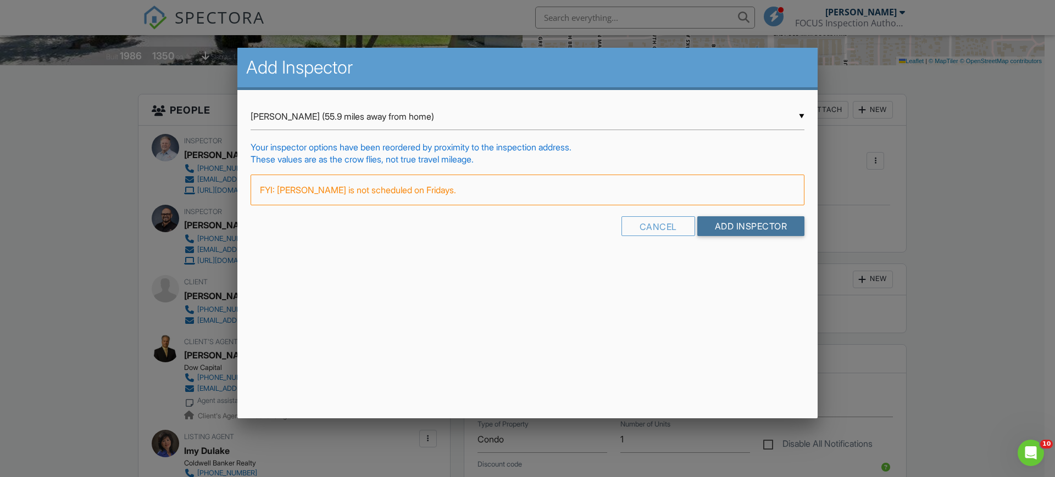
click at [756, 225] on input "Add Inspector" at bounding box center [751, 226] width 108 height 20
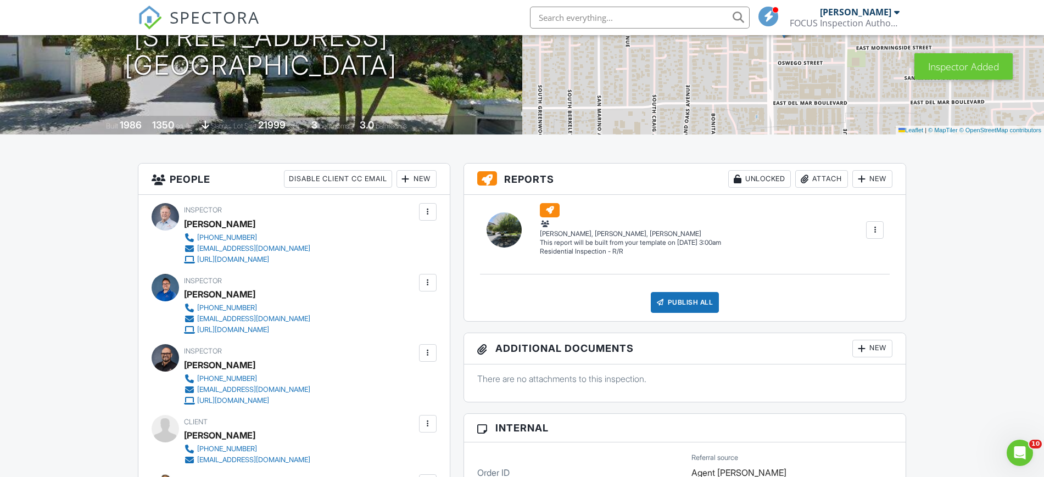
scroll to position [168, 0]
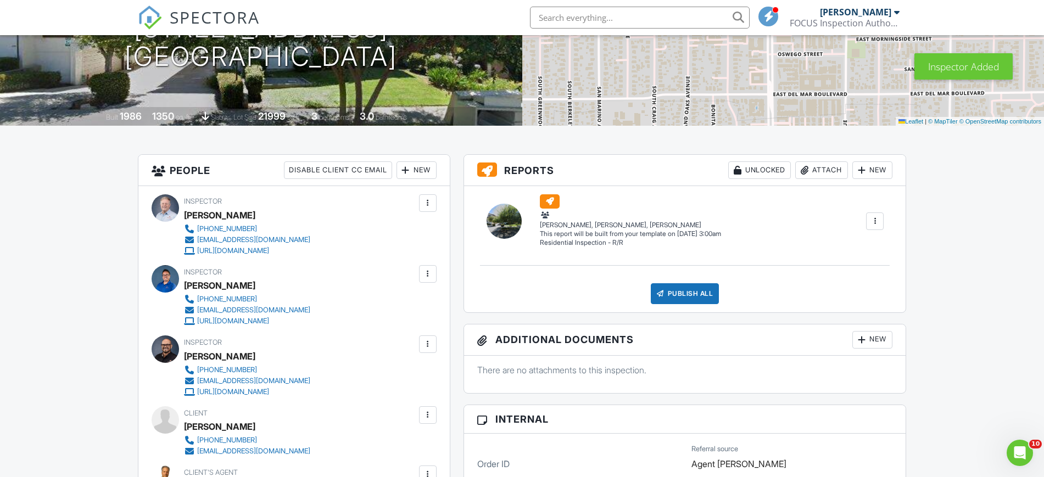
click at [431, 202] on div at bounding box center [427, 203] width 11 height 11
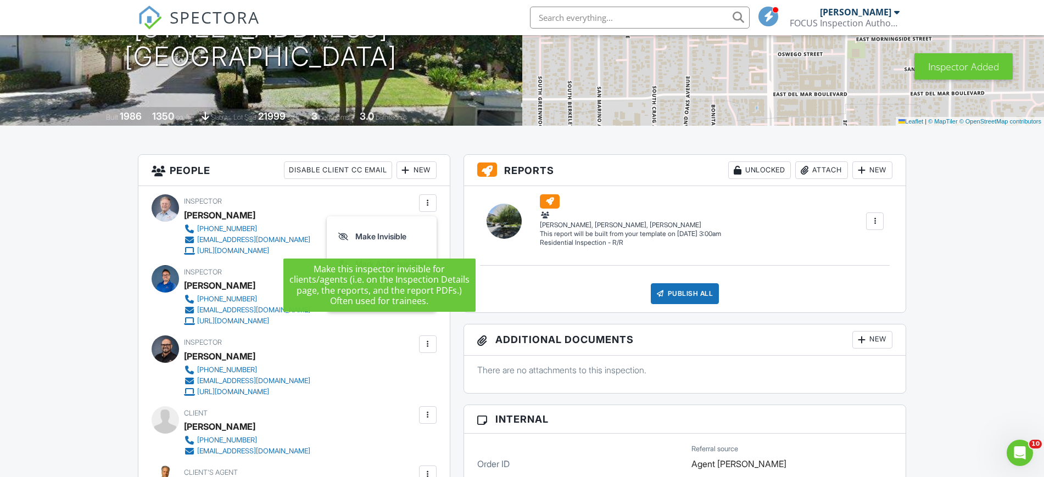
click at [368, 236] on li "Make Invisible" at bounding box center [381, 236] width 97 height 27
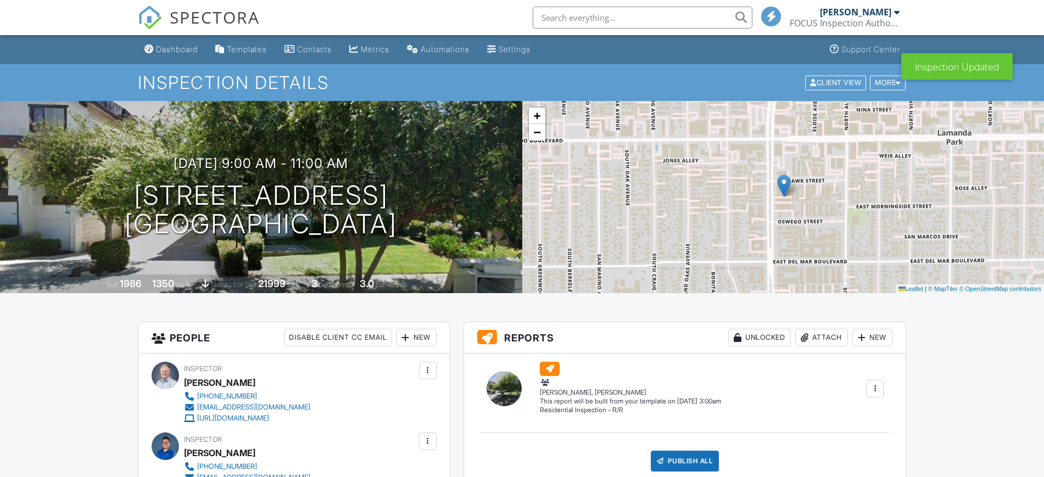
click at [175, 50] on div "Dashboard" at bounding box center [177, 48] width 42 height 9
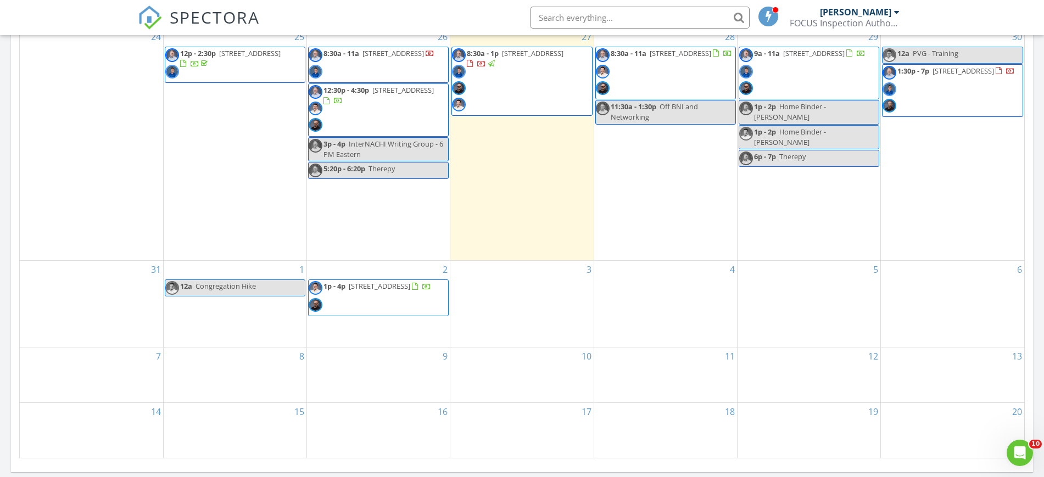
scroll to position [555, 0]
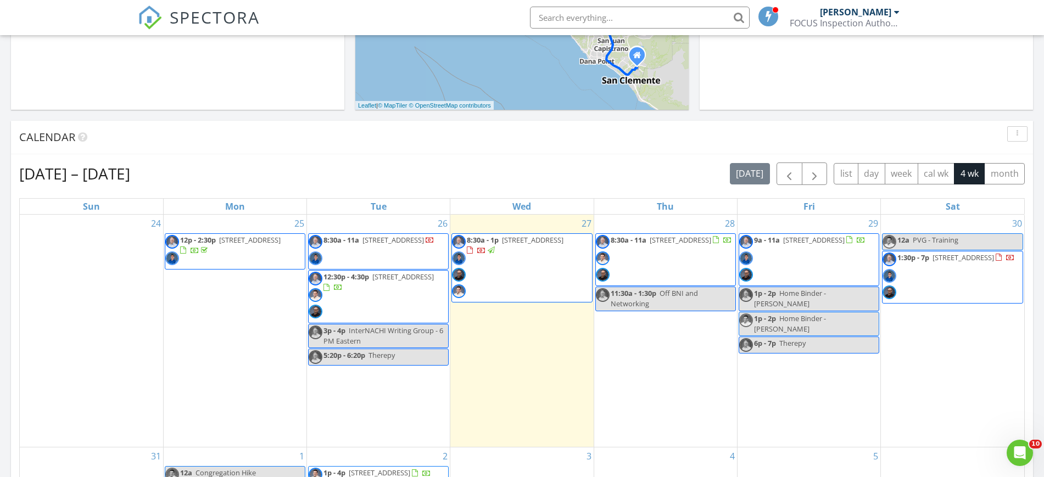
scroll to position [387, 0]
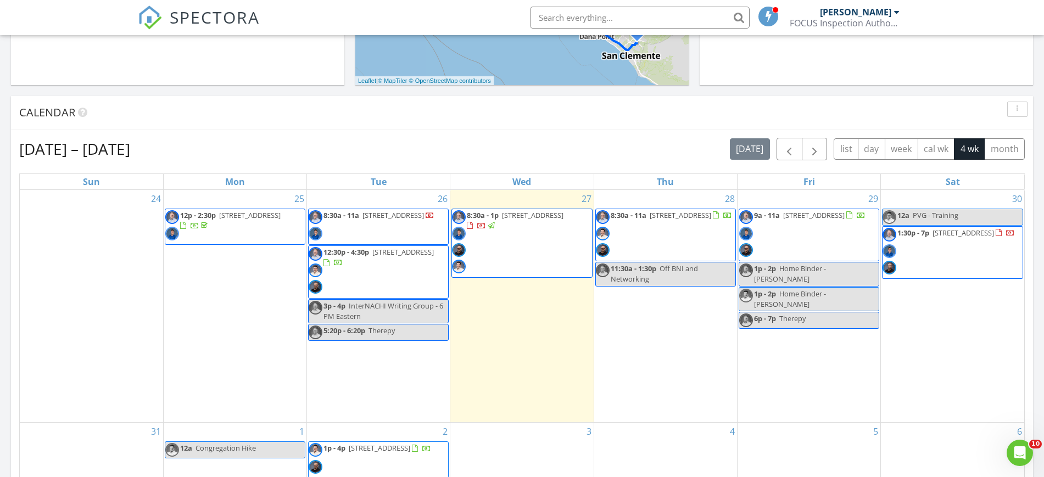
click at [387, 271] on span "12:30p - 4:30p 880 W 1st St 802, Los Angeles 90012" at bounding box center [379, 272] width 140 height 50
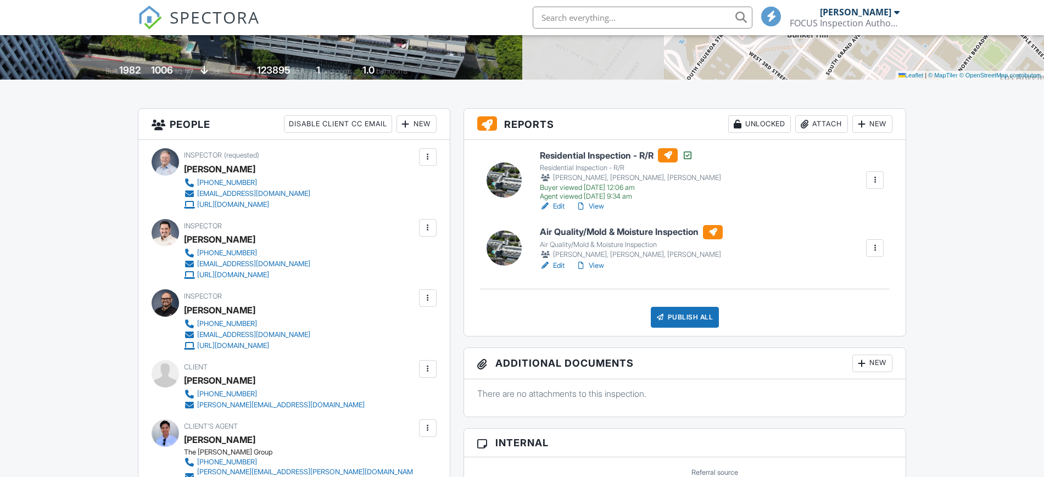
scroll to position [226, 0]
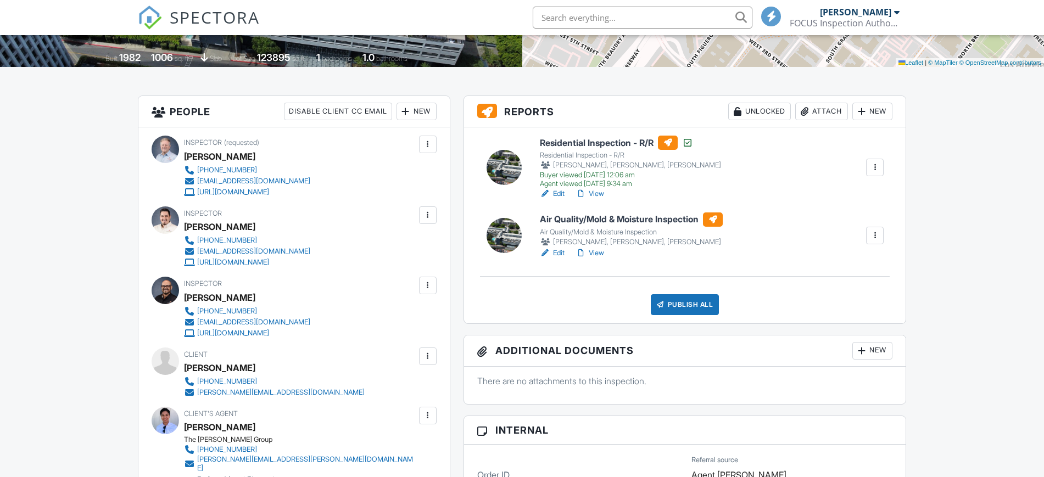
click at [586, 221] on h6 "Air Quality/Mold & Moisture Inspection" at bounding box center [631, 220] width 183 height 14
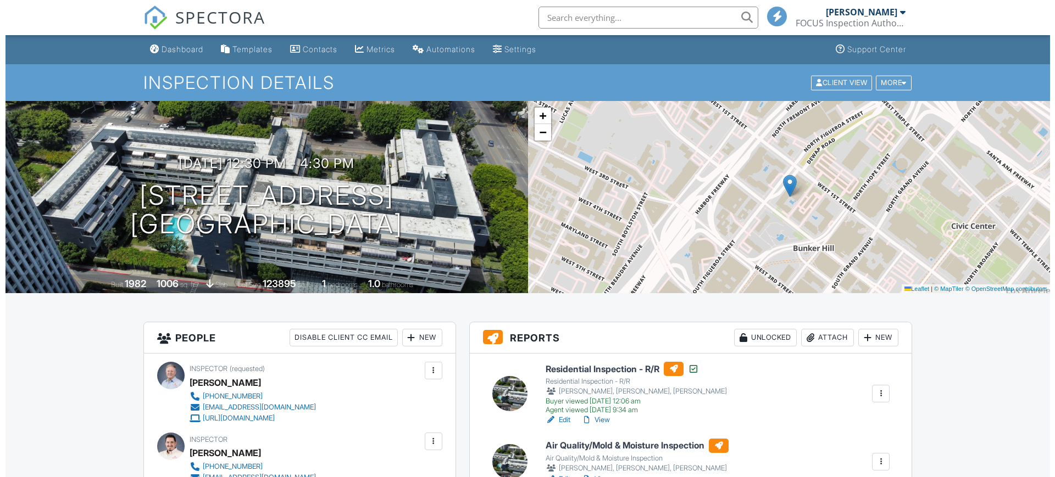
scroll to position [185, 0]
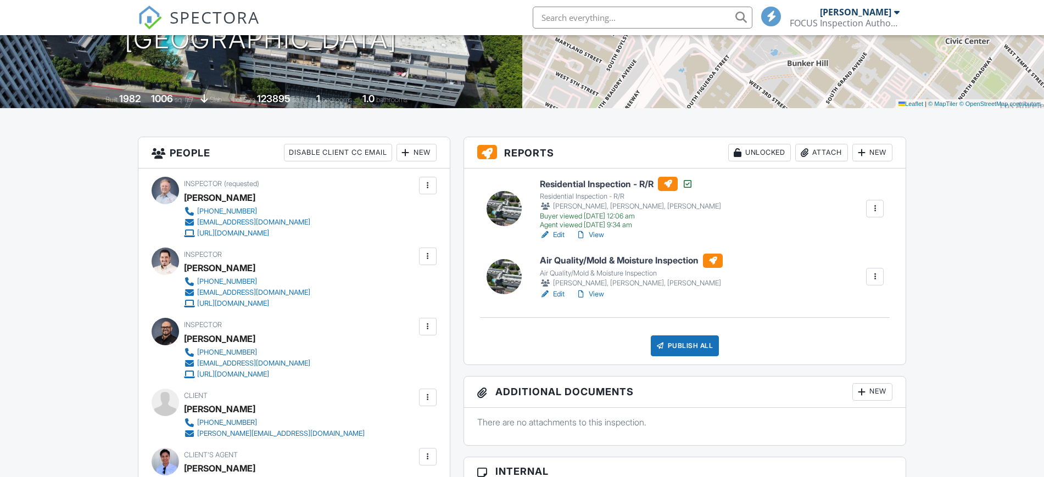
click at [823, 151] on div "Attach" at bounding box center [821, 153] width 53 height 18
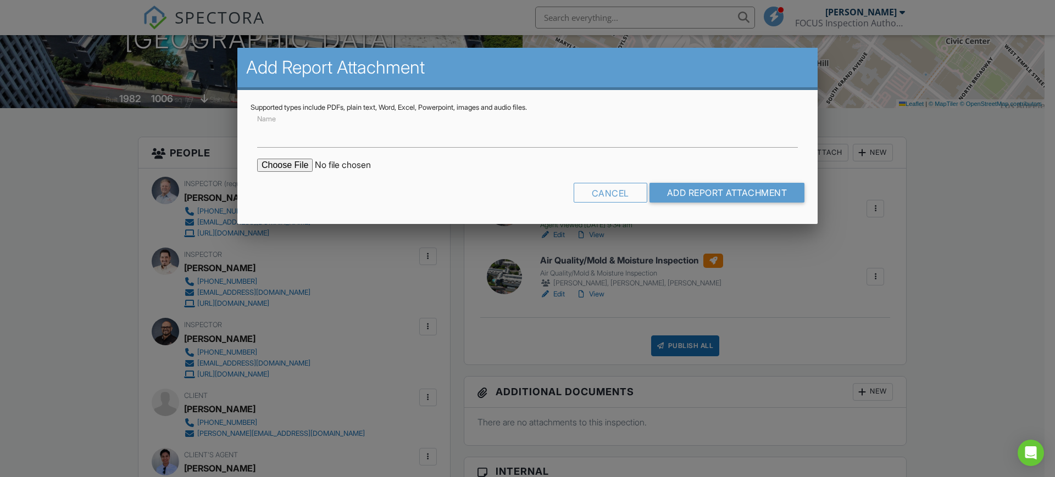
click at [281, 159] on input "file" at bounding box center [350, 165] width 187 height 13
type input "C:\fakepath\[PERSON_NAME] - [STREET_ADDRESS] - MoldReport_53031098.pdf"
click at [294, 141] on input "Name" at bounding box center [527, 134] width 541 height 27
paste input "[PERSON_NAME] - [STREET_ADDRESS] - MoldReport_53031098.pdf"
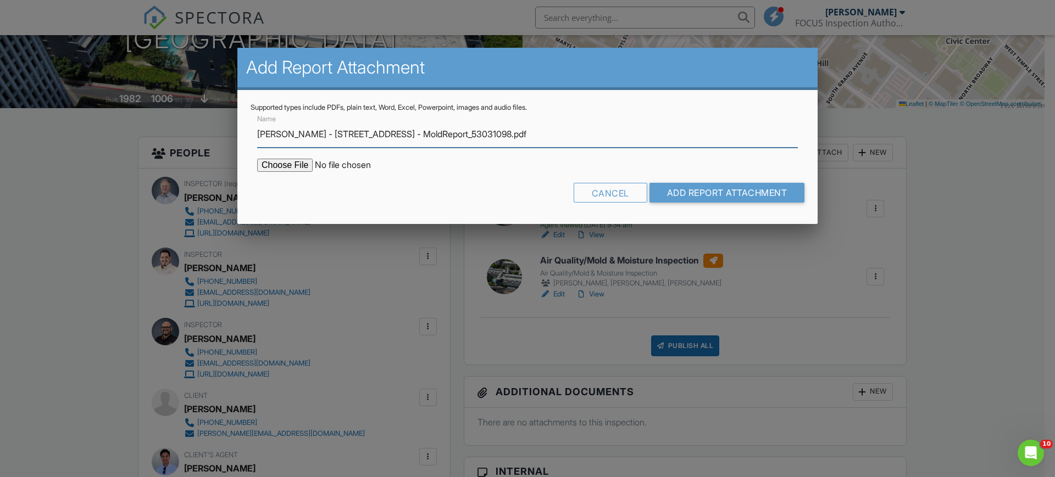
type input "[PERSON_NAME] - [STREET_ADDRESS] - MoldReport_53031098.pdf"
click at [711, 190] on input "Add Report Attachment" at bounding box center [726, 193] width 155 height 20
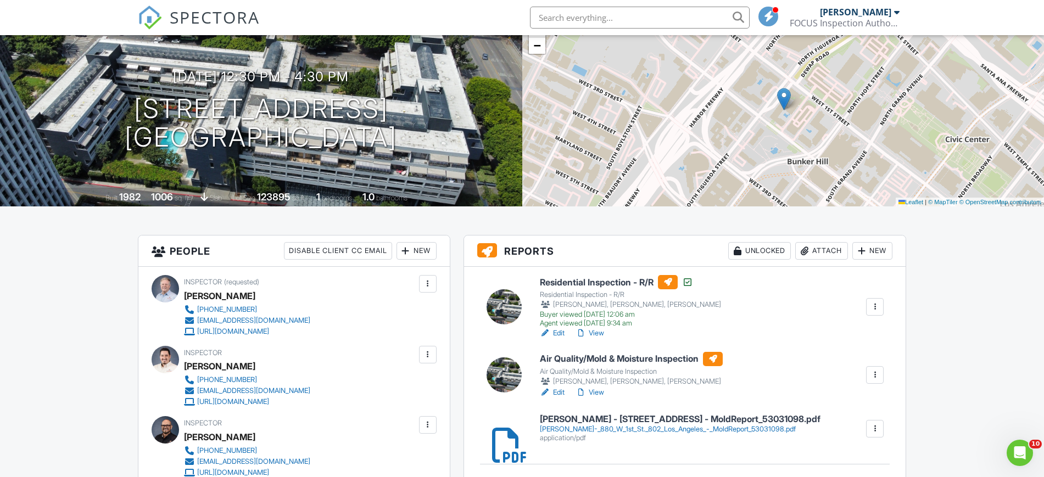
scroll to position [93, 0]
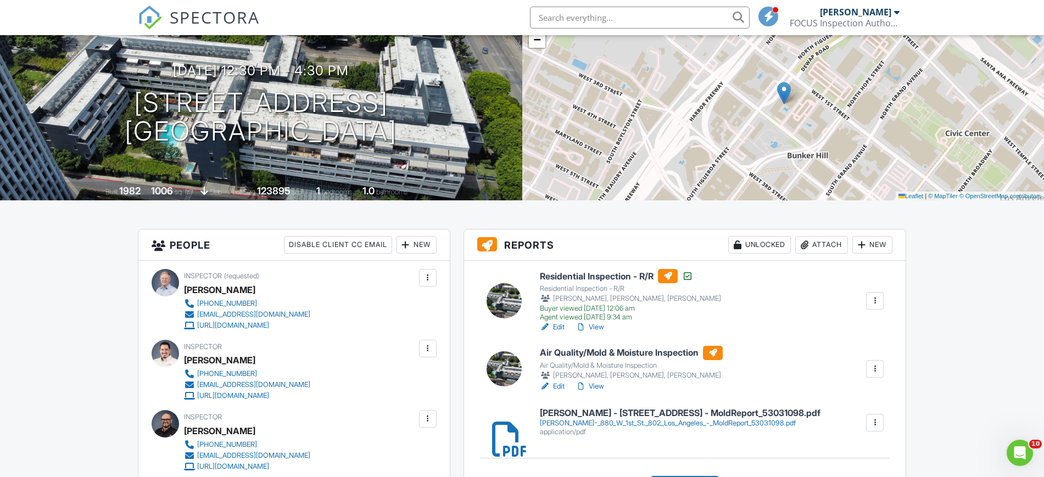
click at [597, 353] on h6 "Air Quality/Mold & Moisture Inspection" at bounding box center [631, 353] width 183 height 14
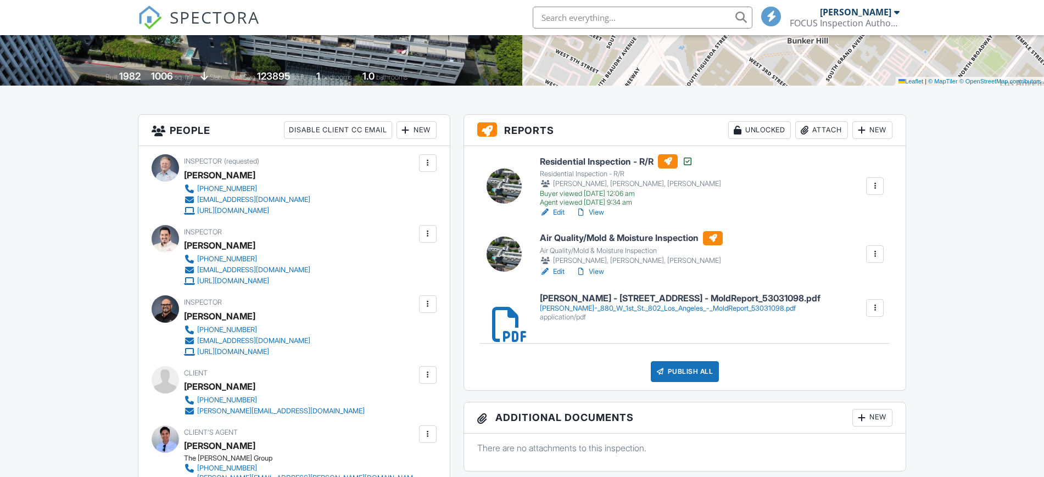
scroll to position [217, 0]
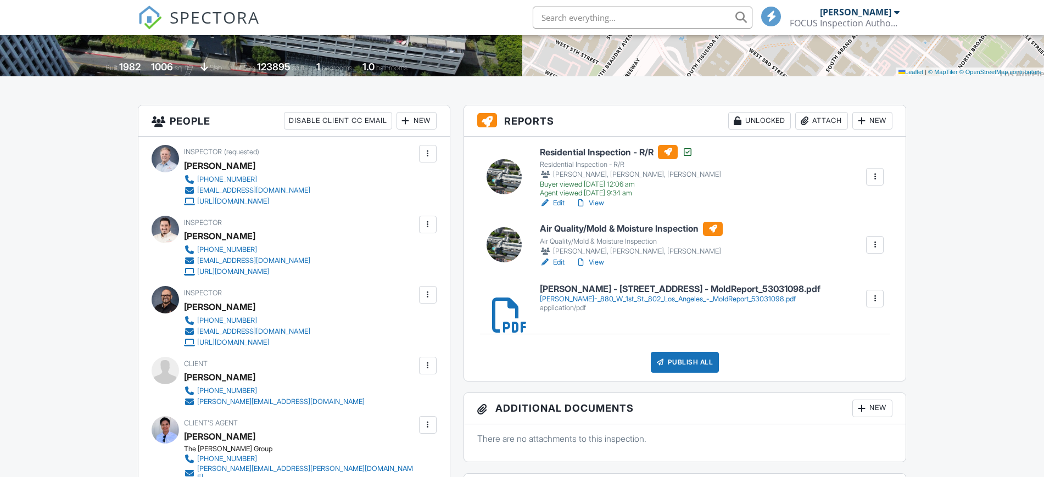
click at [620, 229] on h6 "Air Quality/Mold & Moisture Inspection" at bounding box center [631, 229] width 183 height 14
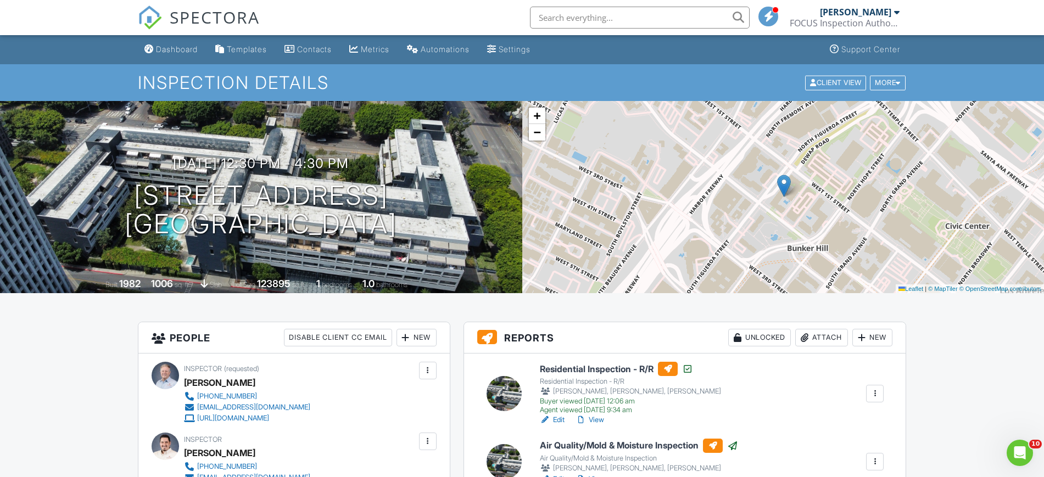
click at [167, 51] on div "Dashboard" at bounding box center [177, 48] width 42 height 9
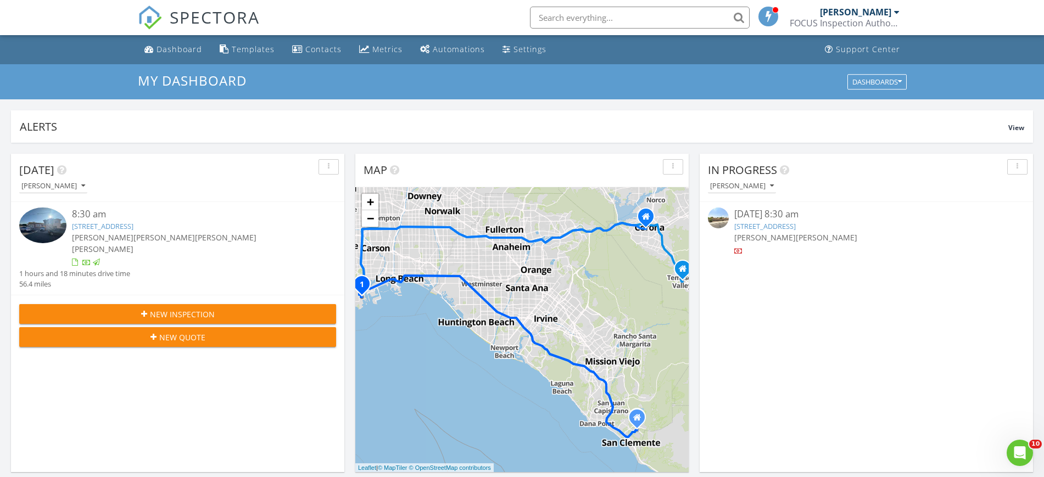
click at [316, 46] on div "Contacts" at bounding box center [323, 49] width 36 height 10
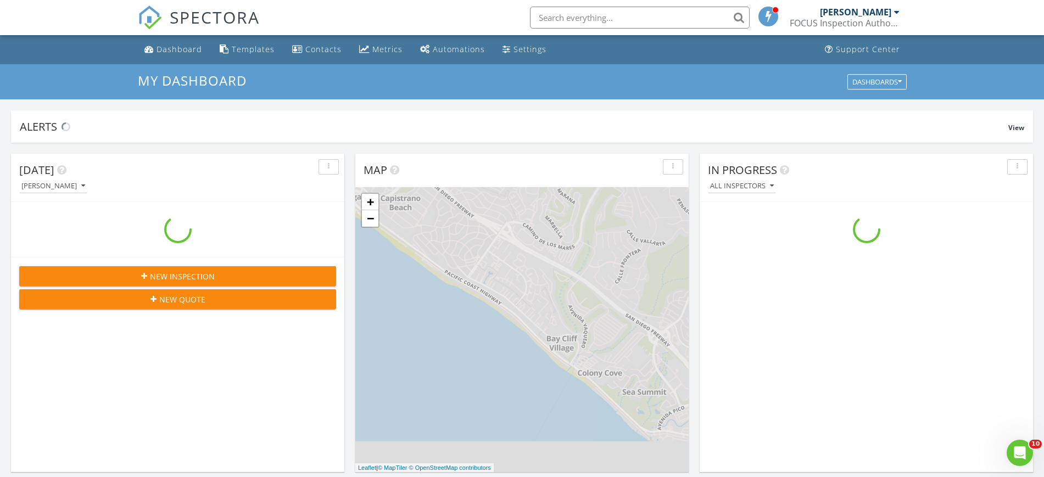
scroll to position [1021, 1066]
